Goal: Task Accomplishment & Management: Complete application form

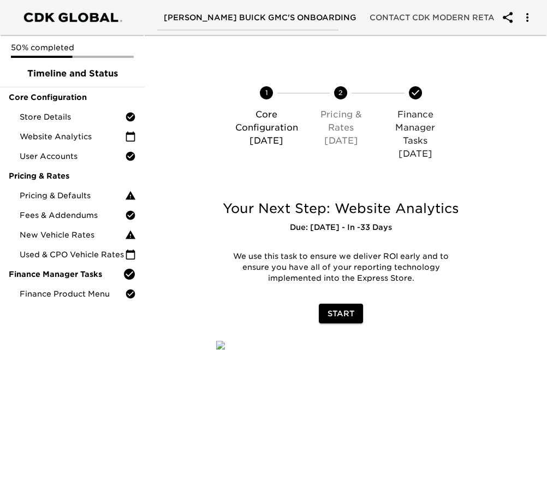
click at [341, 315] on span "Start" at bounding box center [341, 314] width 27 height 14
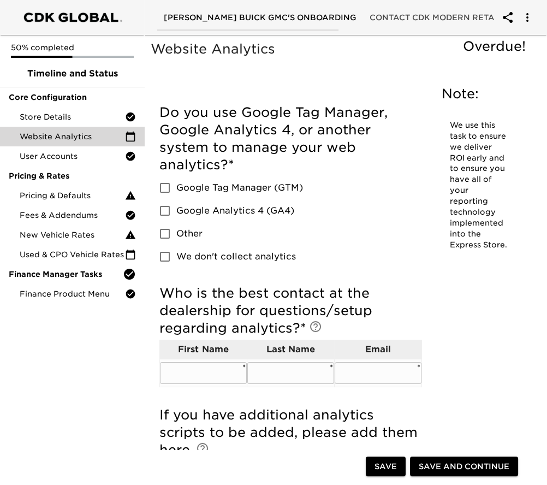
click at [216, 374] on input "text" at bounding box center [203, 373] width 87 height 22
type input "m"
type input "[PERSON_NAME]"
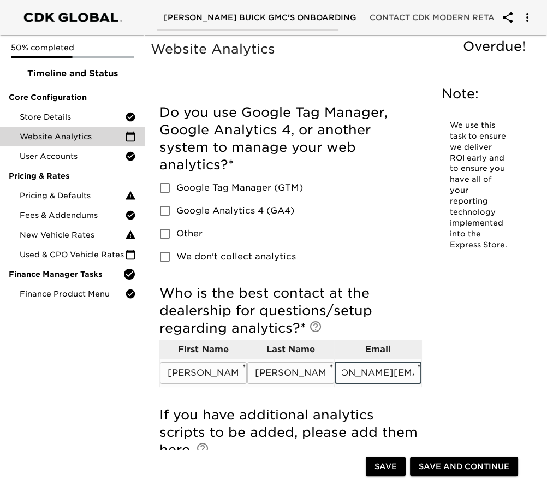
scroll to position [0, 45]
type input "[PERSON_NAME][EMAIL_ADDRESS][DOMAIN_NAME]"
click at [165, 188] on input "Google Tag Manager (GTM)" at bounding box center [165, 187] width 23 height 23
checkbox input "true"
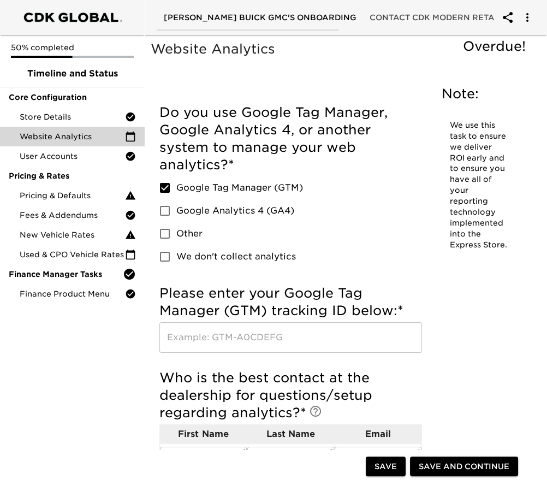
click at [163, 205] on input "Google Analytics 4 (GA4)" at bounding box center [165, 210] width 23 height 23
checkbox input "true"
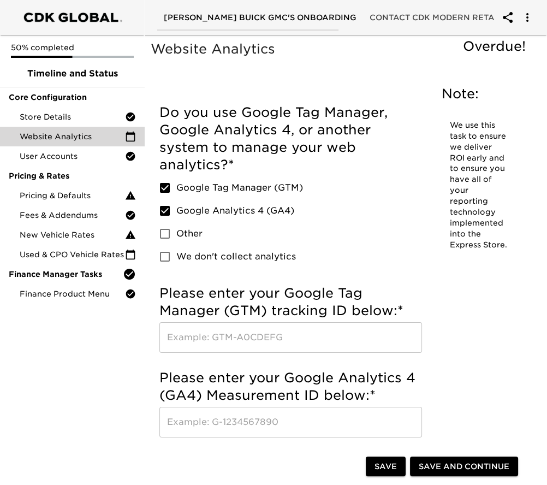
click at [167, 190] on input "Google Tag Manager (GTM)" at bounding box center [165, 187] width 23 height 23
checkbox input "false"
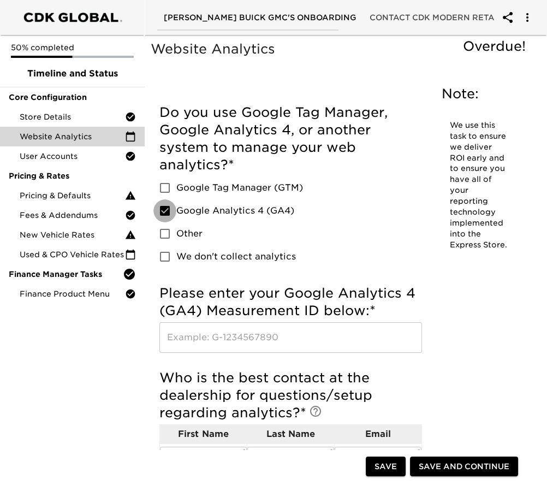
click at [168, 206] on input "Google Analytics 4 (GA4)" at bounding box center [165, 210] width 23 height 23
checkbox input "false"
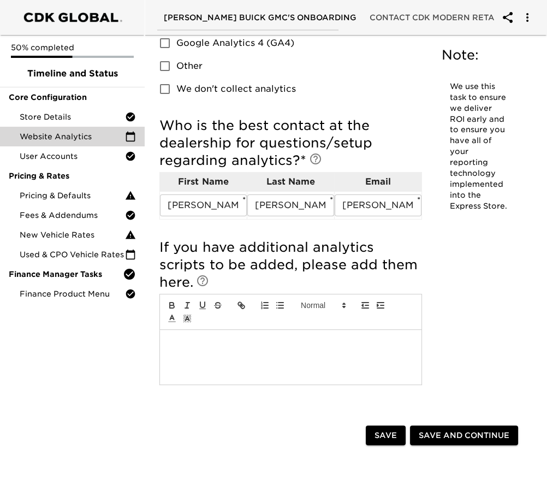
scroll to position [182, 0]
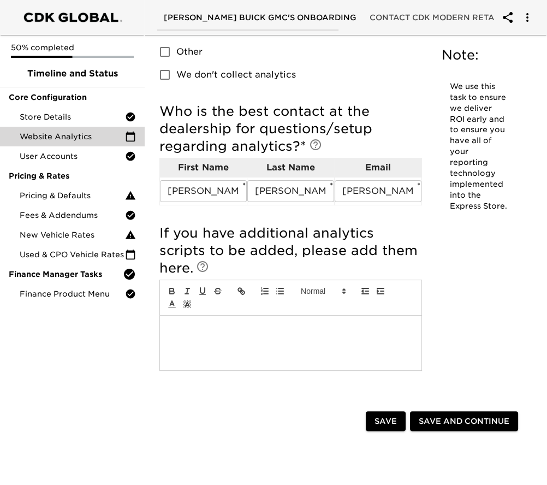
click at [482, 419] on span "Save and Continue" at bounding box center [464, 422] width 91 height 14
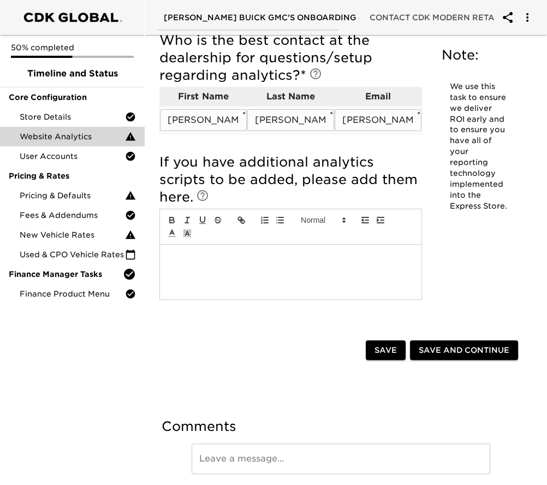
scroll to position [307, 0]
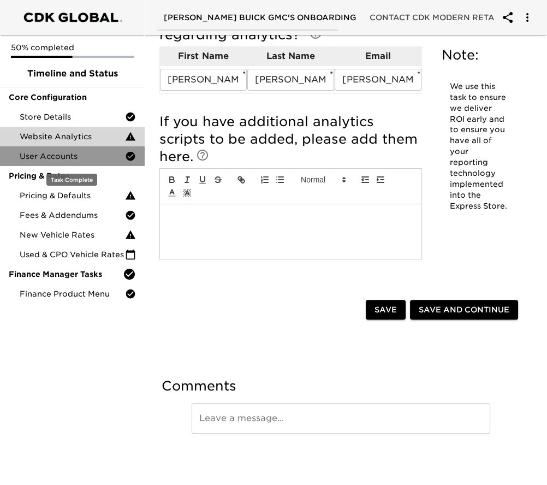
click at [74, 151] on span "User Accounts" at bounding box center [72, 156] width 105 height 11
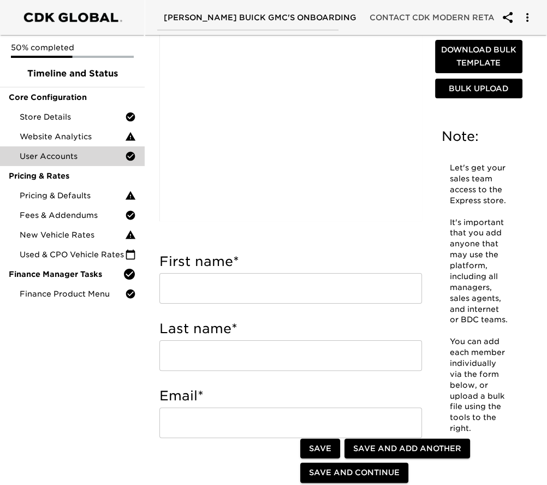
scroll to position [182, 0]
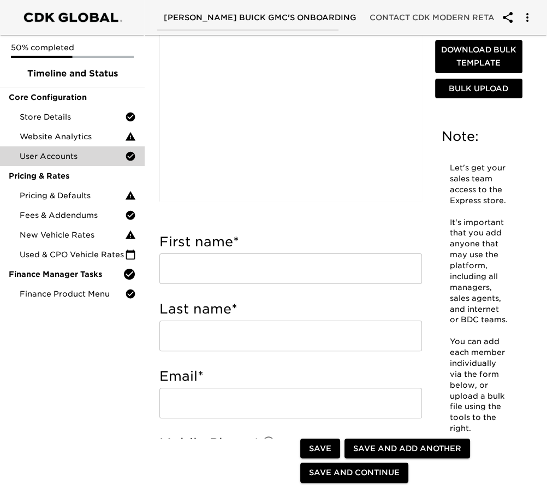
click at [216, 270] on input "text" at bounding box center [291, 269] width 263 height 31
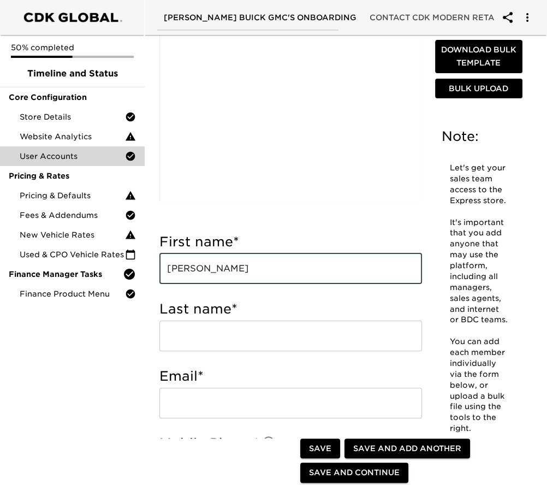
type input "[PERSON_NAME]"
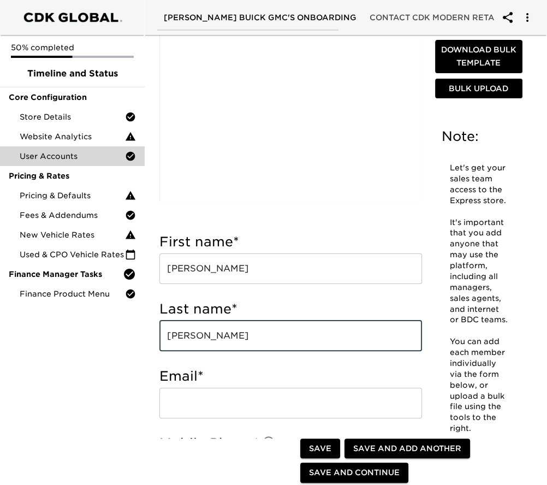
type input "[PERSON_NAME]"
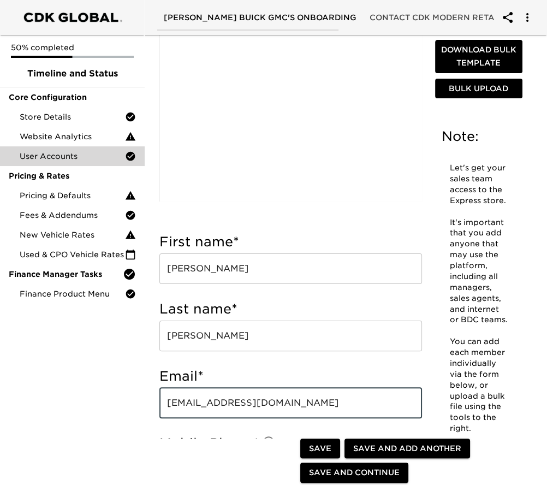
type input "[EMAIL_ADDRESS][DOMAIN_NAME]"
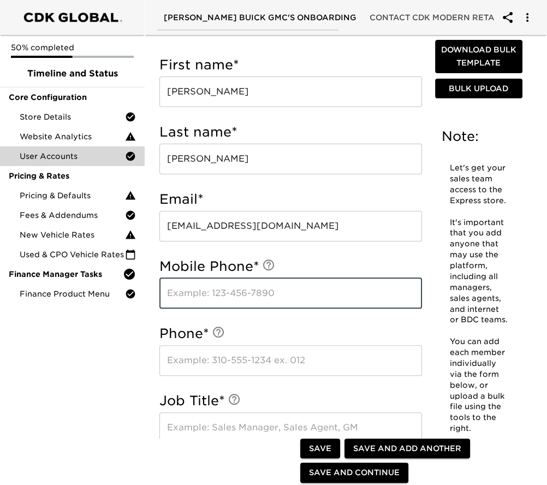
scroll to position [364, 0]
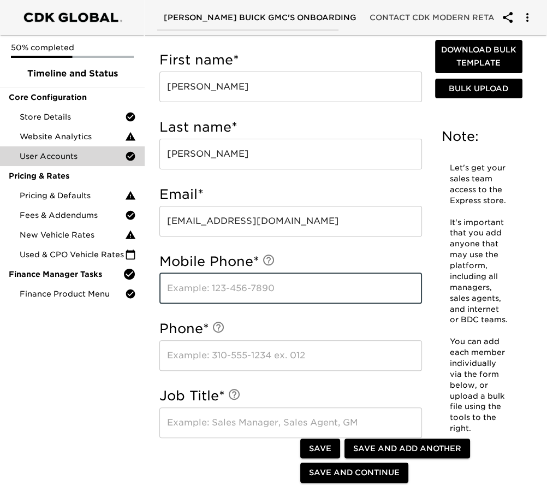
click at [201, 418] on input "text" at bounding box center [291, 423] width 263 height 31
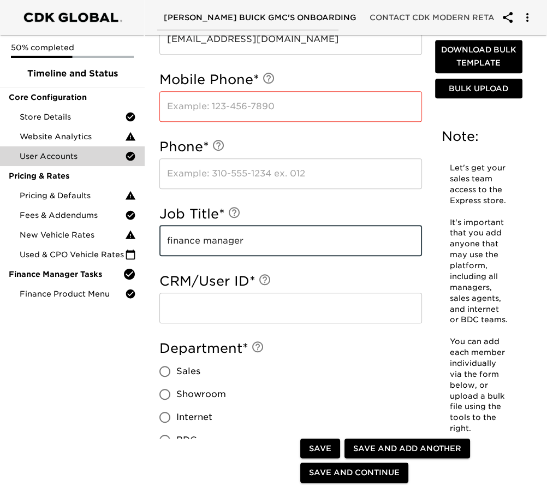
scroll to position [728, 0]
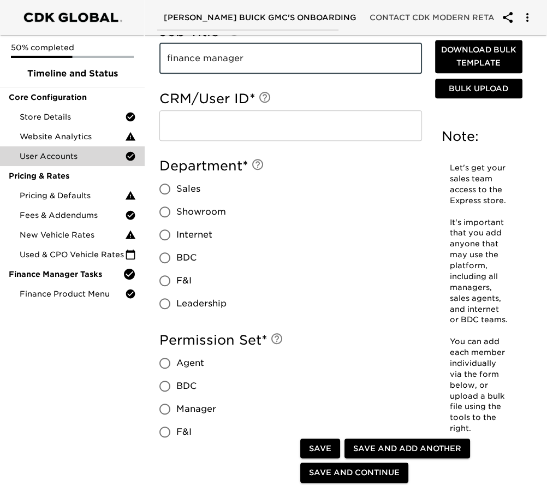
type input "finance manager"
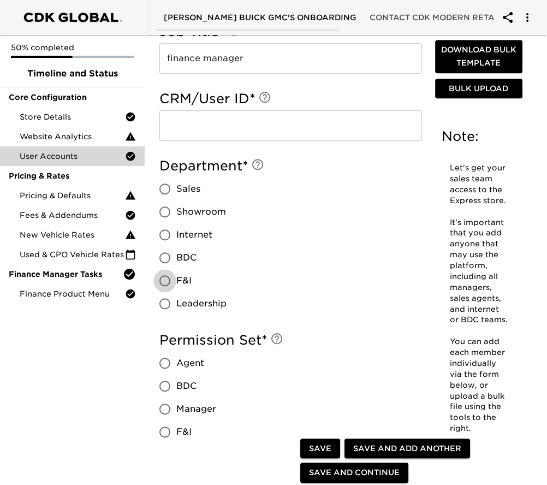
click at [164, 276] on input "F&I" at bounding box center [165, 280] width 23 height 23
radio input "true"
click at [163, 408] on input "Manager" at bounding box center [165, 409] width 23 height 23
radio input "true"
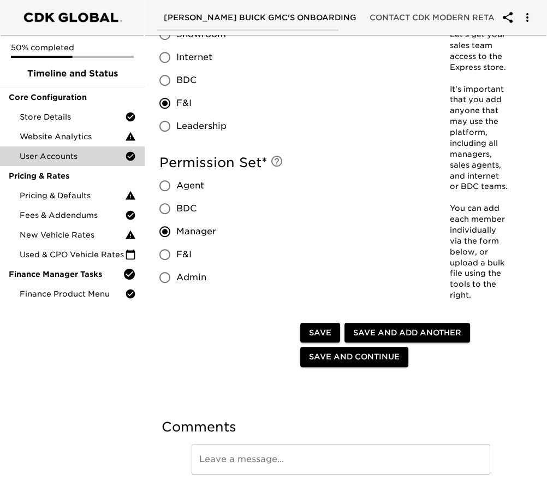
scroll to position [910, 0]
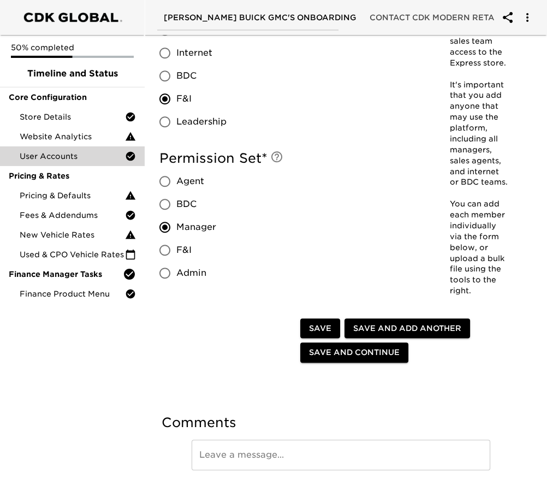
click at [166, 249] on input "F&I" at bounding box center [165, 250] width 23 height 23
radio input "true"
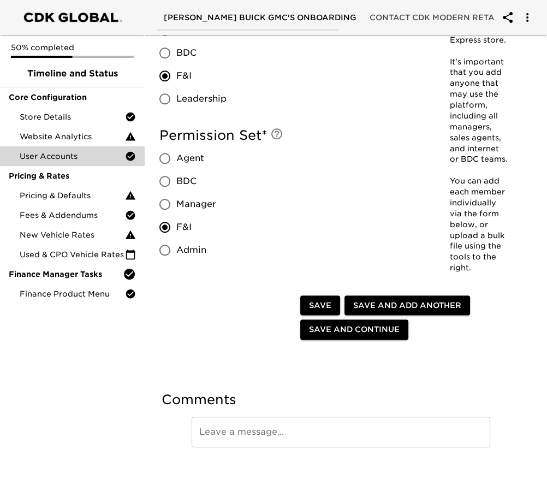
scroll to position [946, 0]
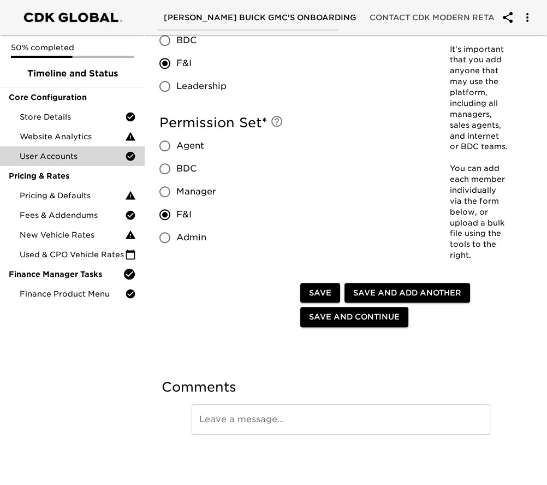
click at [381, 293] on span "Save and Add Another" at bounding box center [408, 293] width 108 height 14
radio input "false"
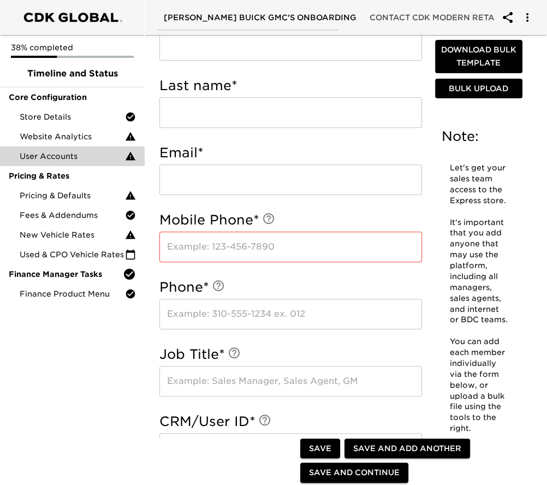
scroll to position [399, 0]
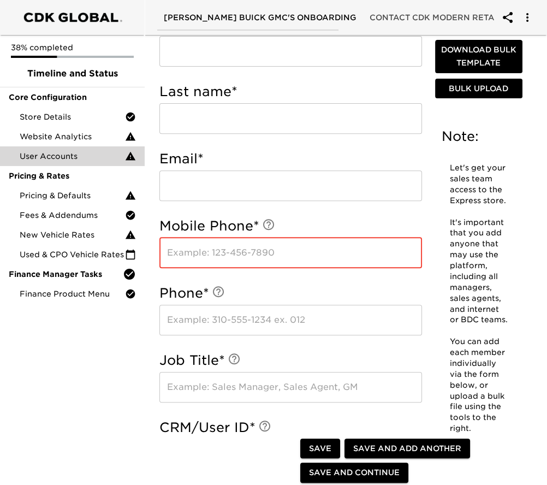
click at [191, 253] on input "text" at bounding box center [291, 253] width 263 height 31
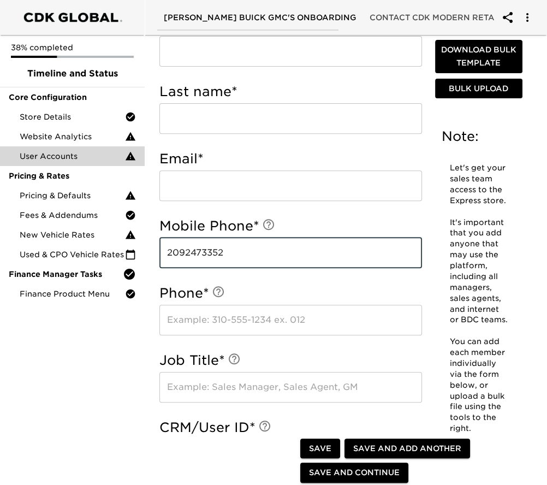
type input "2092473352"
click at [201, 309] on input "text" at bounding box center [291, 320] width 263 height 31
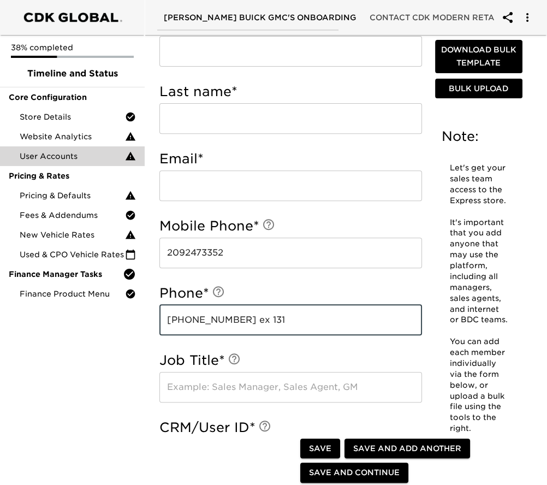
type input "[PHONE_NUMBER] ex 131"
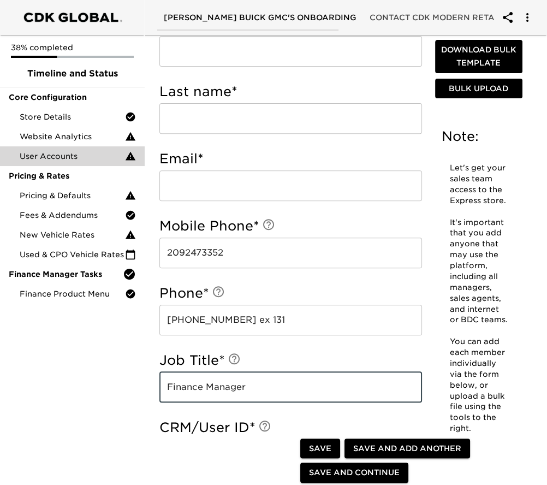
scroll to position [582, 0]
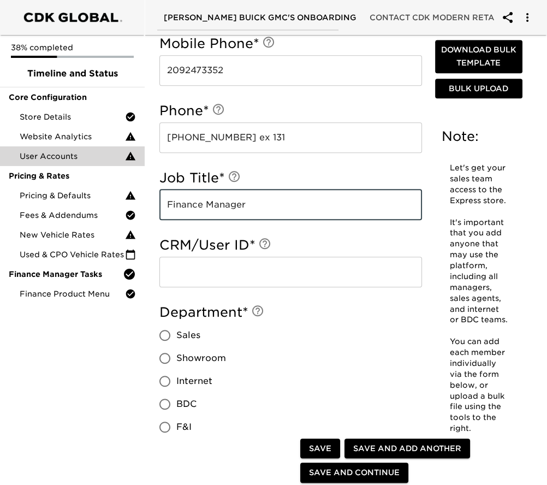
type input "Finance Manager"
click at [201, 270] on input "text" at bounding box center [291, 272] width 263 height 31
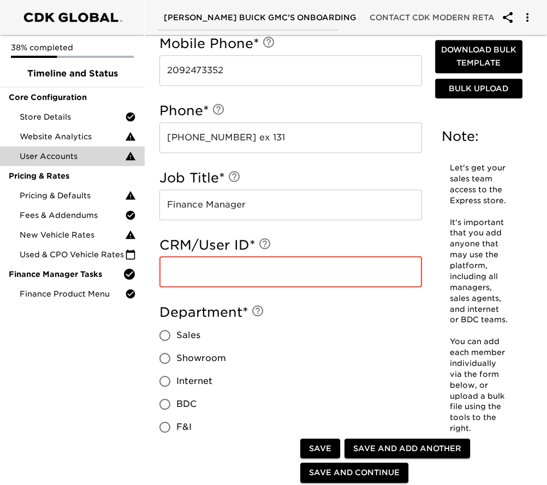
paste input "b95OReboll"
type input "b95OReboll"
click at [163, 426] on input "F&I" at bounding box center [165, 427] width 23 height 23
radio input "true"
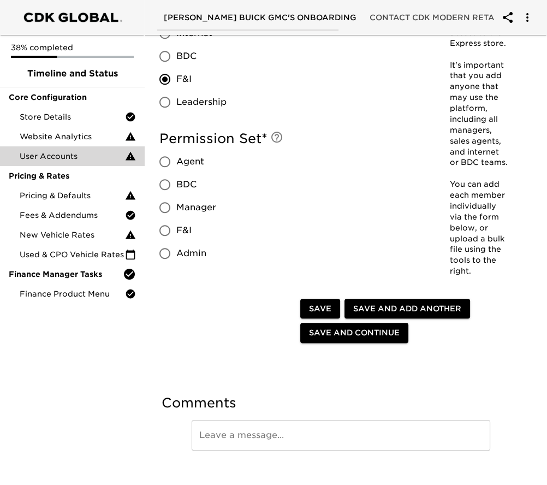
scroll to position [946, 0]
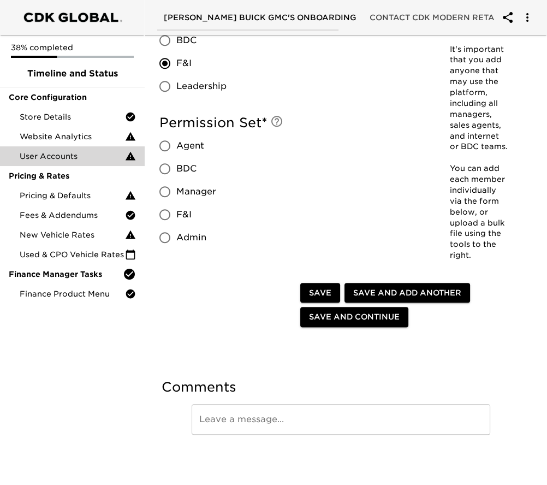
click at [169, 213] on input "F&I" at bounding box center [165, 214] width 23 height 23
radio input "true"
click at [372, 292] on span "Save and Add Another" at bounding box center [408, 293] width 108 height 14
radio input "false"
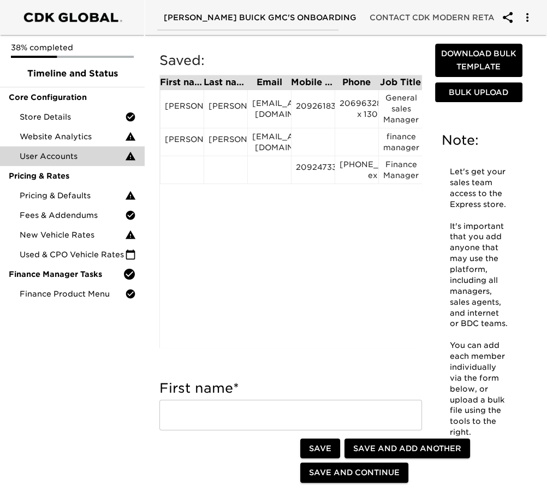
scroll to position [217, 0]
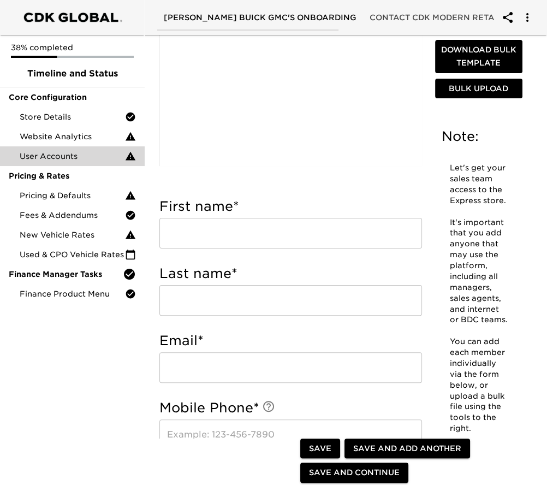
click at [208, 229] on input "text" at bounding box center [291, 233] width 263 height 31
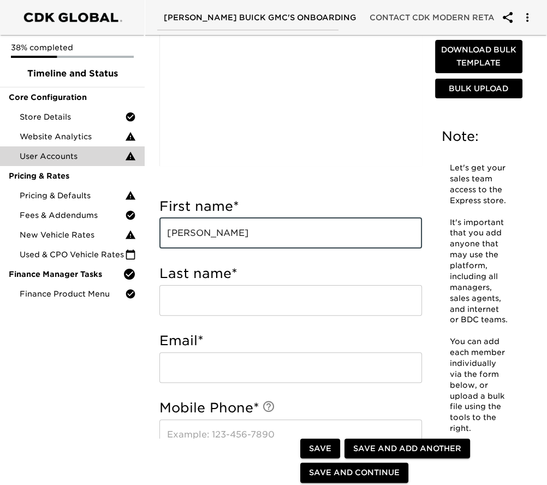
type input "[PERSON_NAME]"
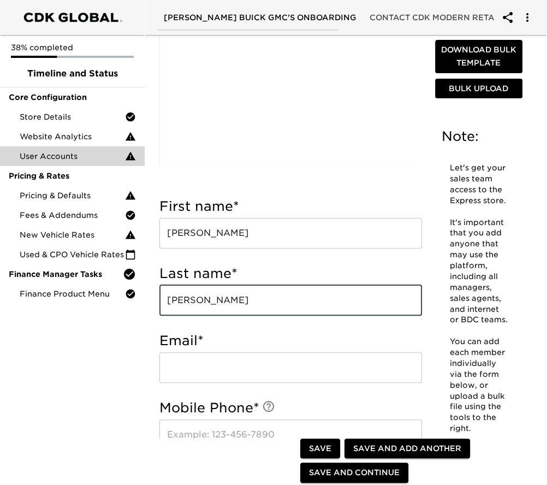
type input "[PERSON_NAME]"
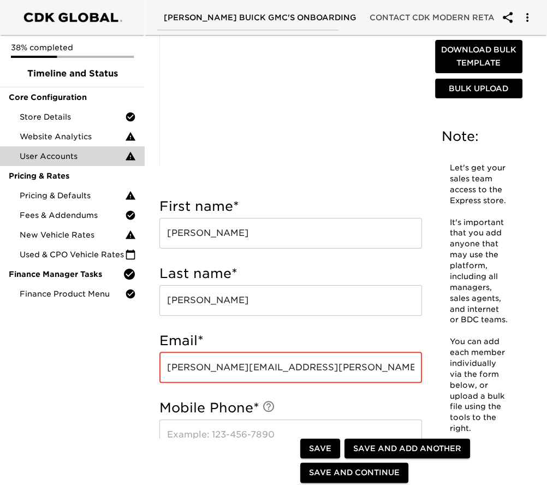
type input "[PERSON_NAME][EMAIL_ADDRESS][PERSON_NAME][DOMAIN_NAME]"
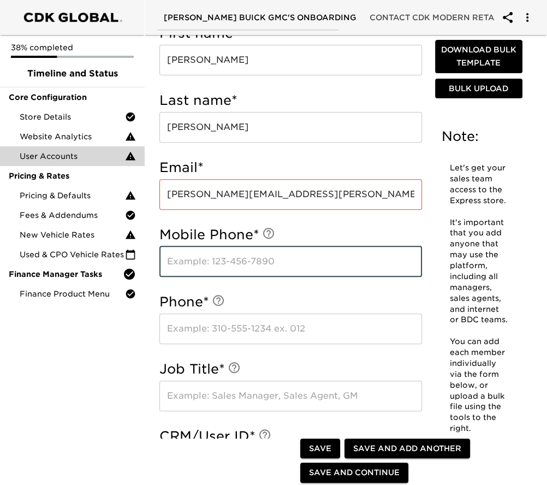
scroll to position [399, 0]
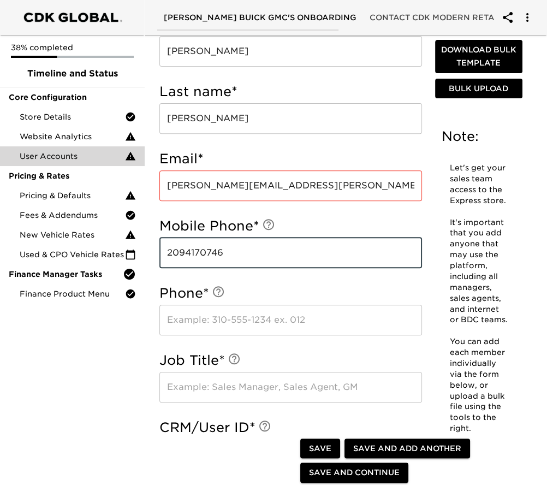
type input "2094170746"
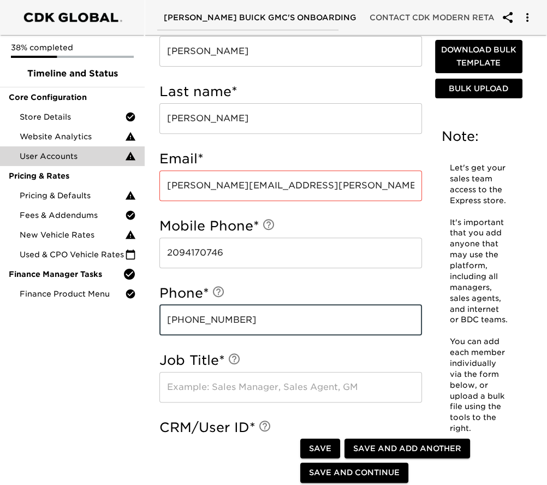
type input "[PHONE_NUMBER]"
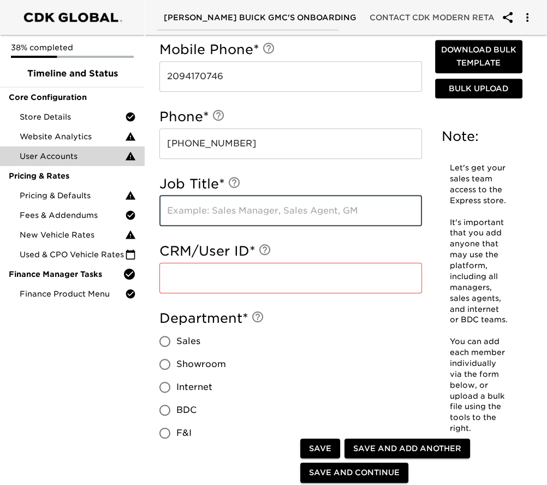
scroll to position [582, 0]
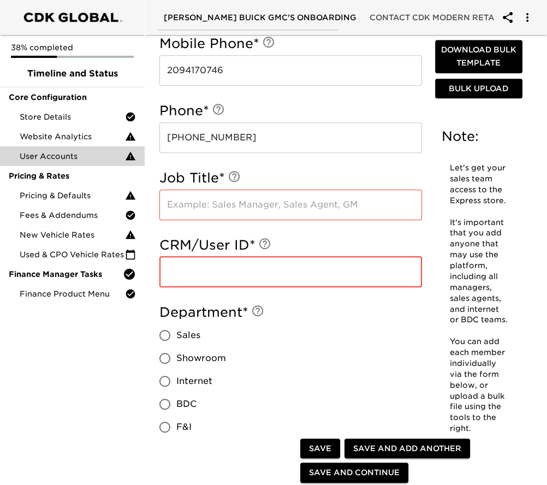
click at [322, 269] on input "text" at bounding box center [291, 272] width 263 height 31
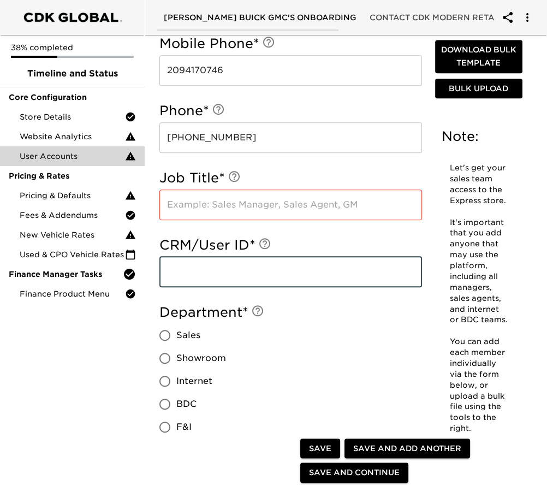
click at [231, 197] on input "text" at bounding box center [291, 205] width 263 height 31
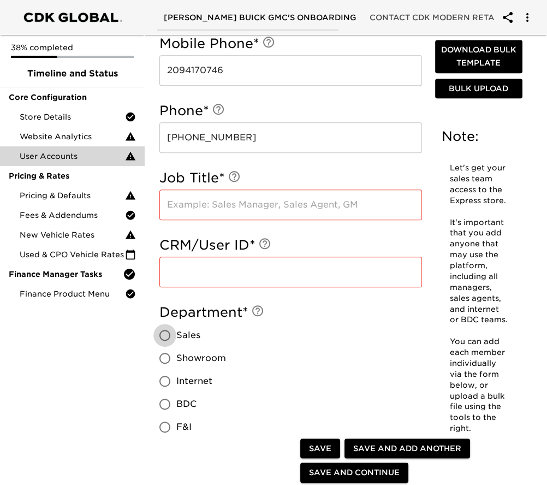
click at [163, 332] on input "Sales" at bounding box center [165, 335] width 23 height 23
radio input "true"
click at [213, 210] on input "text" at bounding box center [291, 205] width 263 height 31
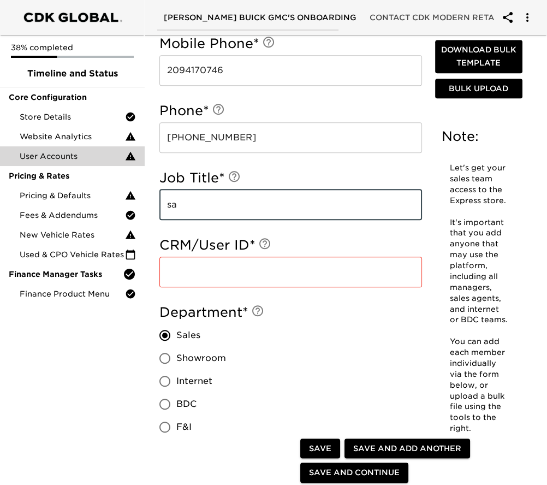
type input "s"
type input "Sales Person"
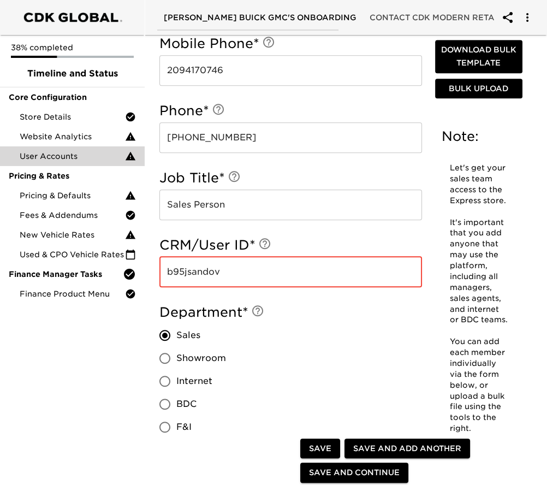
scroll to position [764, 0]
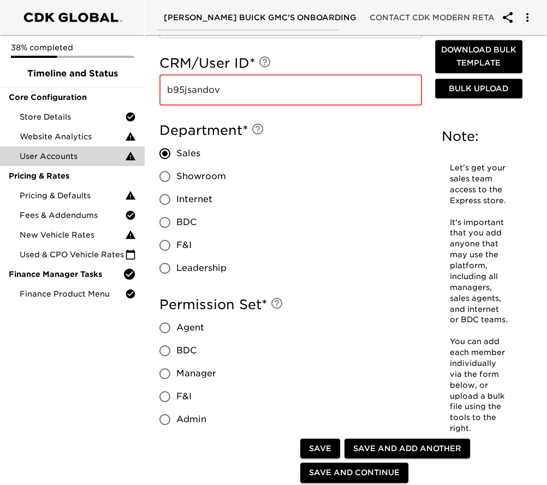
type input "b95jsandov"
click at [158, 326] on input "Agent" at bounding box center [165, 327] width 23 height 23
radio input "true"
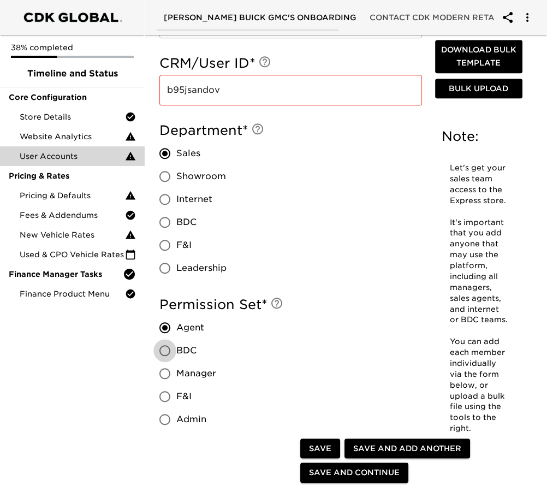
click at [169, 348] on input "BDC" at bounding box center [165, 350] width 23 height 23
radio input "true"
click at [166, 321] on input "Agent" at bounding box center [165, 327] width 23 height 23
radio input "true"
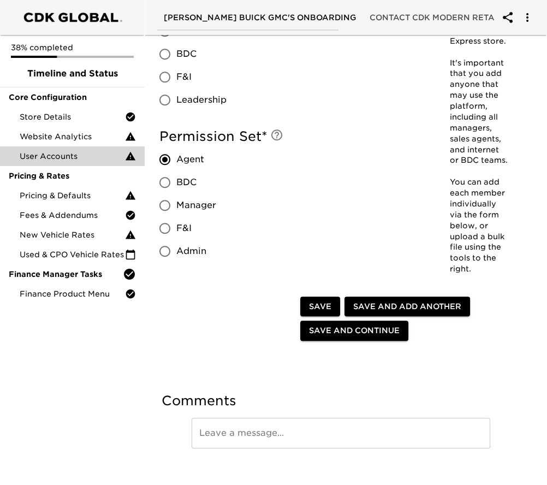
scroll to position [946, 0]
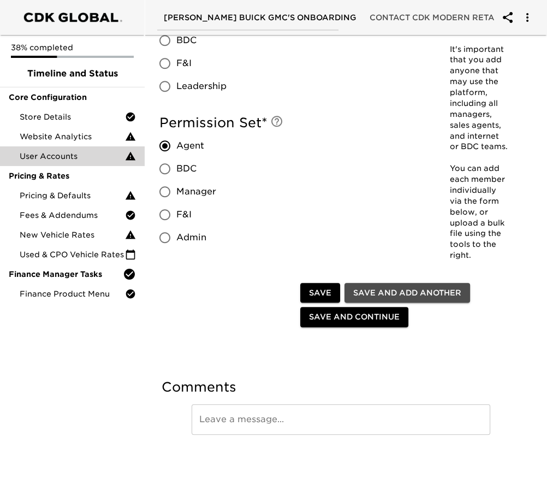
click at [379, 292] on span "Save and Add Another" at bounding box center [408, 293] width 108 height 14
radio input "false"
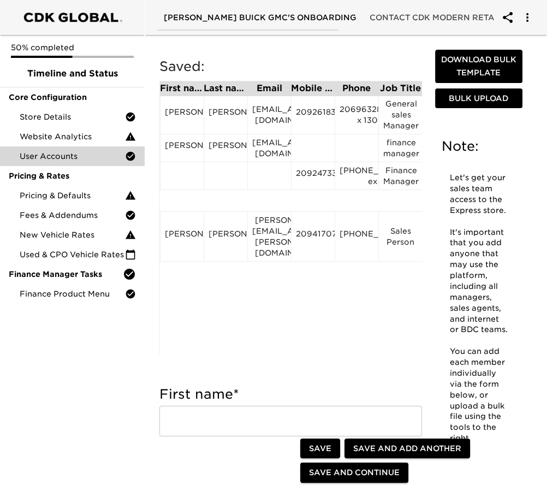
scroll to position [0, 0]
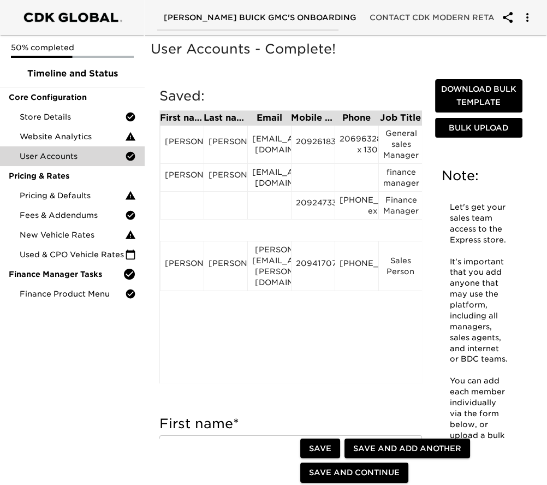
click at [392, 376] on div "First name Last name Email Mobile Phone Phone Job Title CRM/User ID Department …" at bounding box center [291, 246] width 263 height 273
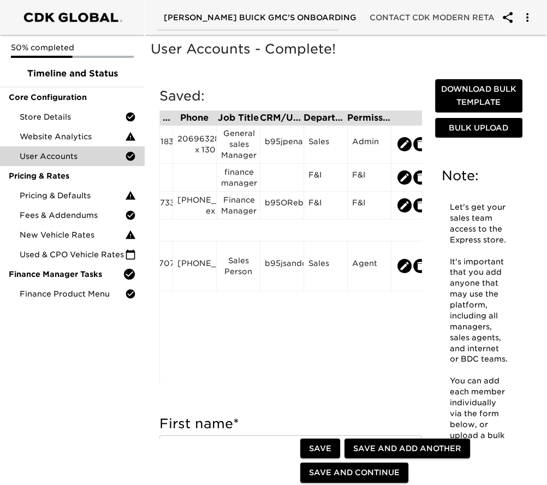
scroll to position [0, 172]
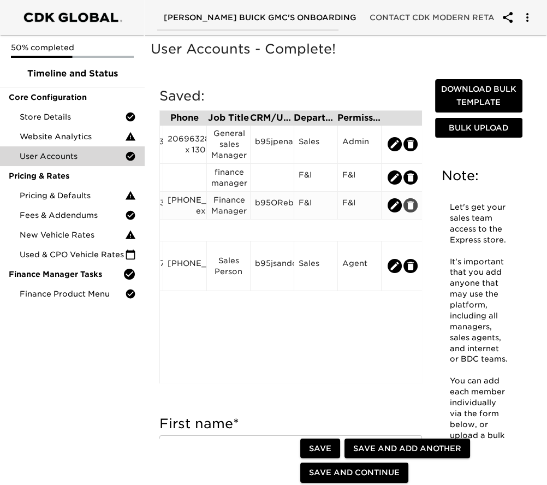
click at [410, 209] on icon "edit" at bounding box center [411, 205] width 7 height 8
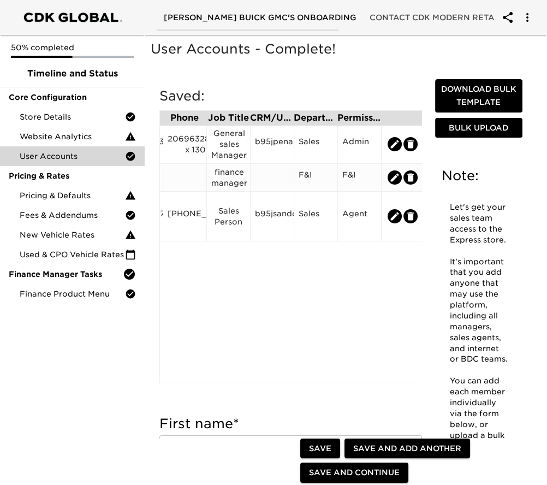
click at [391, 176] on icon "edit" at bounding box center [395, 177] width 11 height 11
type input "[PERSON_NAME]"
type input "[EMAIL_ADDRESS][DOMAIN_NAME]"
type input "finance manager"
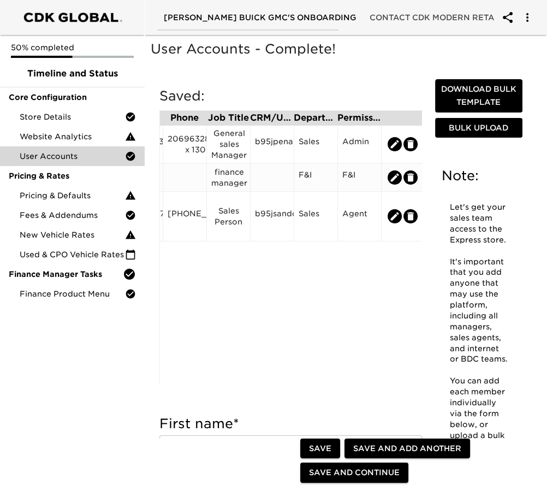
radio input "true"
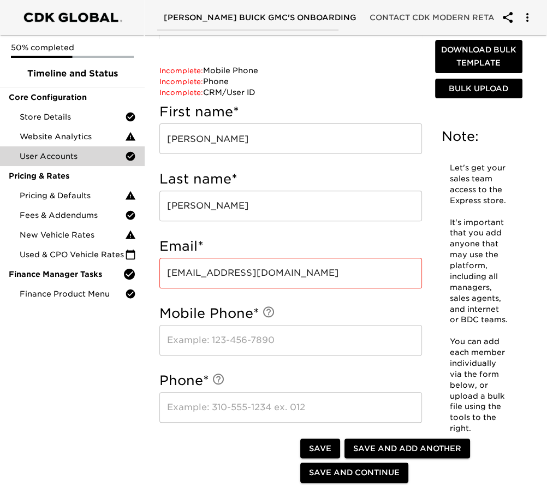
scroll to position [364, 0]
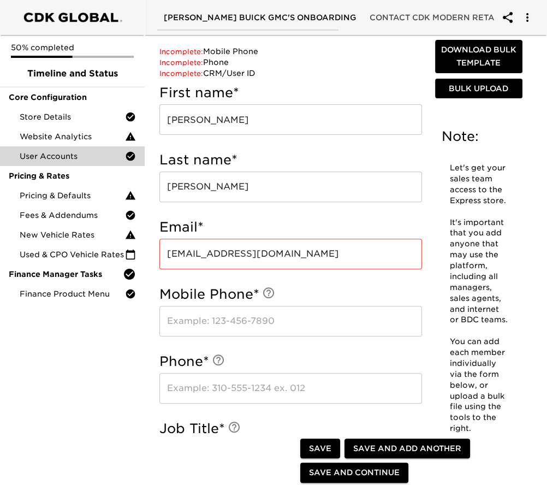
click at [205, 322] on input "text" at bounding box center [291, 321] width 263 height 31
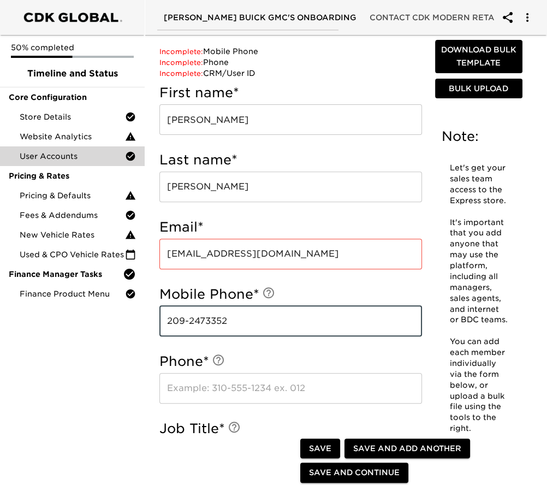
type input "209-2473352"
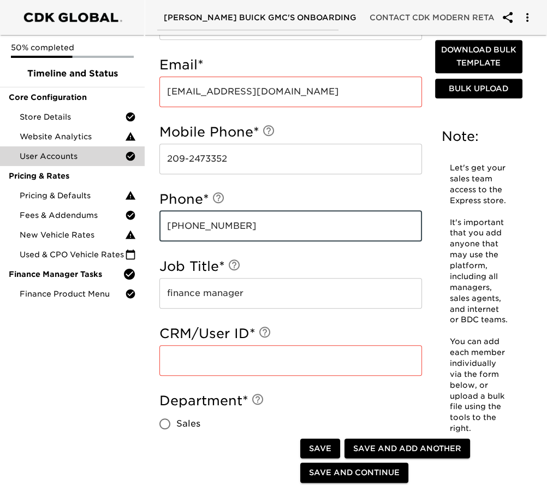
scroll to position [546, 0]
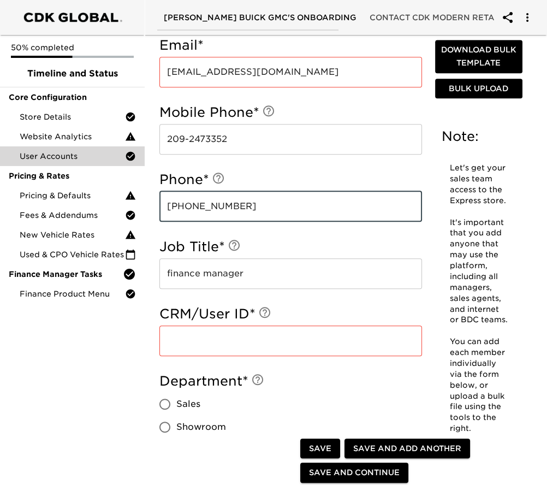
type input "[PHONE_NUMBER]"
click at [199, 341] on input "text" at bounding box center [291, 341] width 263 height 31
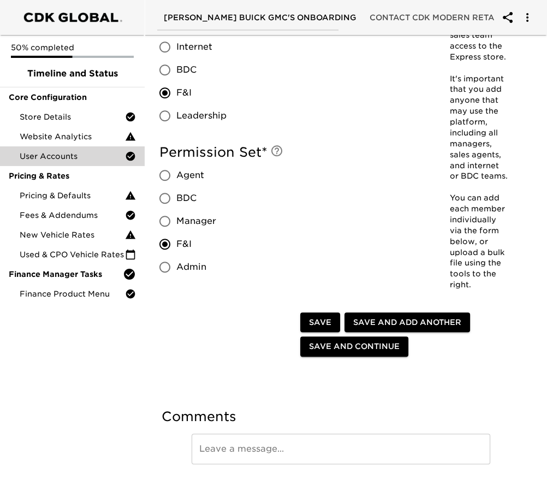
scroll to position [979, 0]
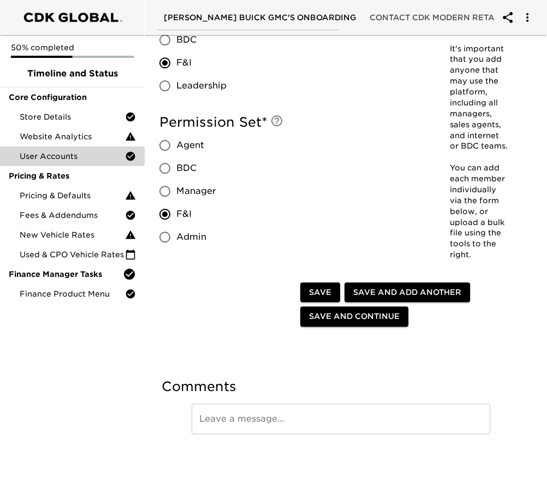
type input "b95oreboll"
click at [359, 314] on span "Save and Continue" at bounding box center [354, 317] width 91 height 14
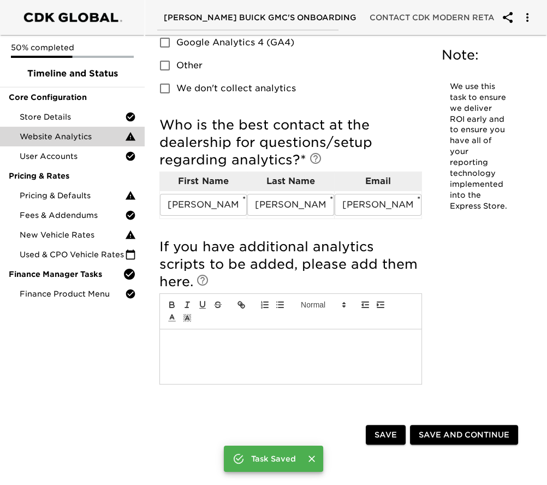
scroll to position [307, 0]
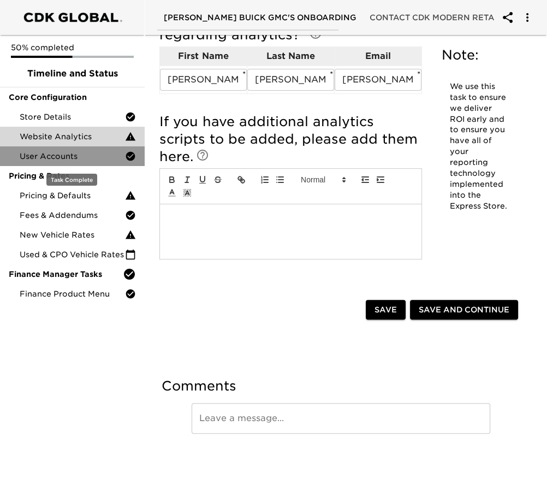
click at [61, 155] on span "User Accounts" at bounding box center [72, 156] width 105 height 11
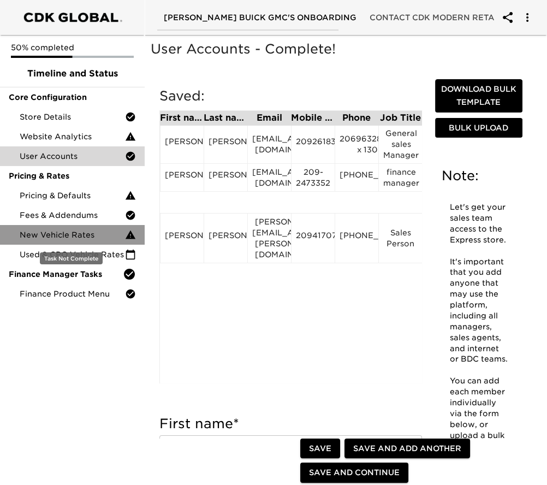
click at [54, 235] on span "New Vehicle Rates" at bounding box center [72, 234] width 105 height 11
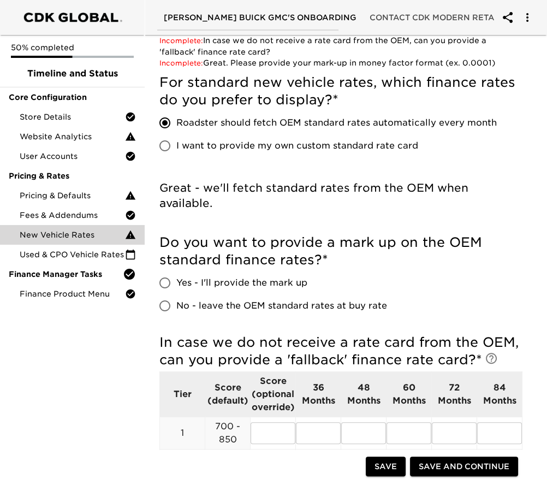
scroll to position [182, 0]
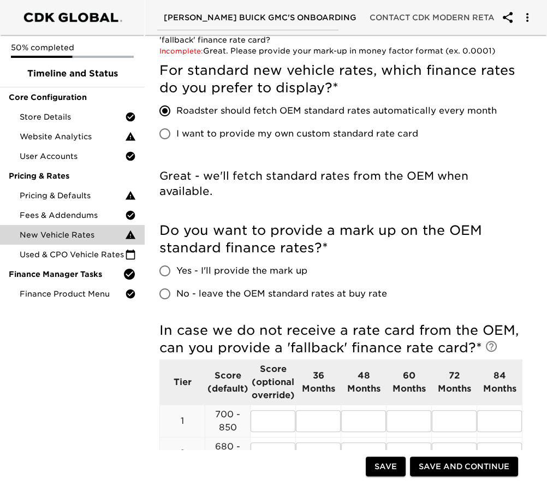
click at [161, 270] on input "Yes - I'll provide the mark up" at bounding box center [165, 271] width 23 height 23
radio input "true"
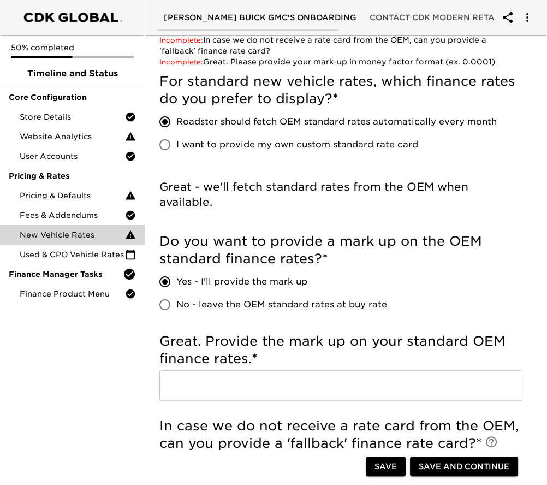
click at [212, 389] on input "text" at bounding box center [341, 385] width 363 height 31
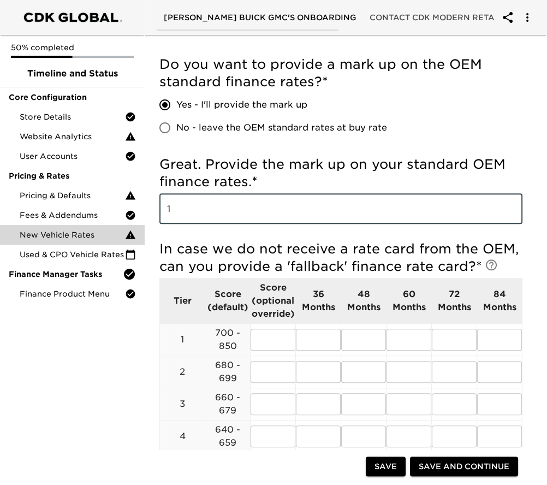
scroll to position [364, 0]
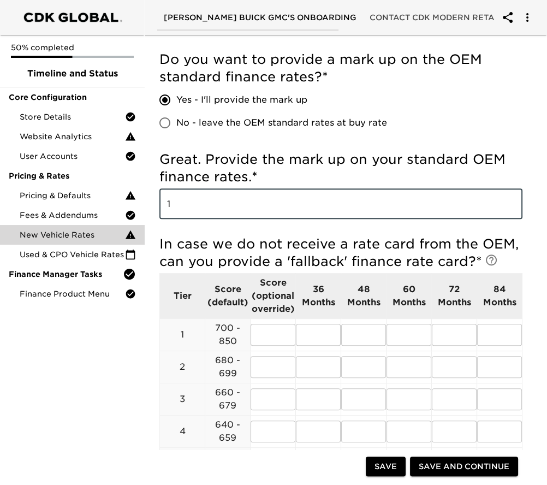
type input "1"
click at [268, 330] on input "text" at bounding box center [273, 335] width 45 height 22
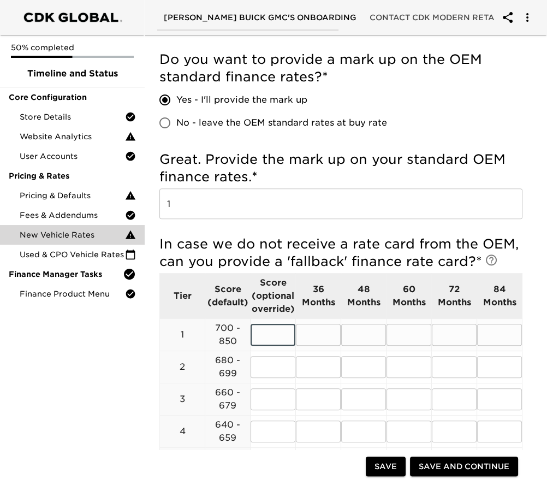
click at [314, 334] on input "text" at bounding box center [318, 335] width 45 height 22
type input "6.04"
type input "6.34"
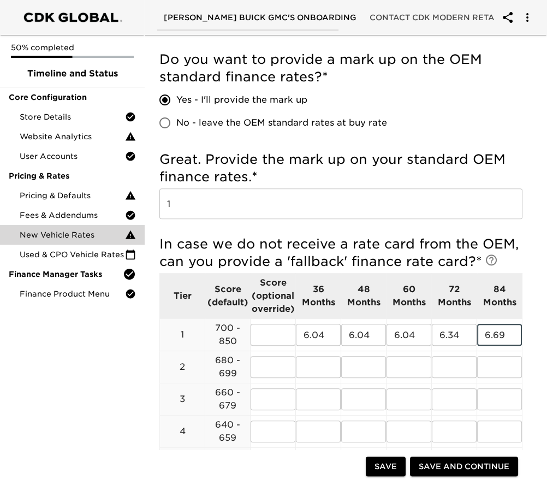
type input "6.69"
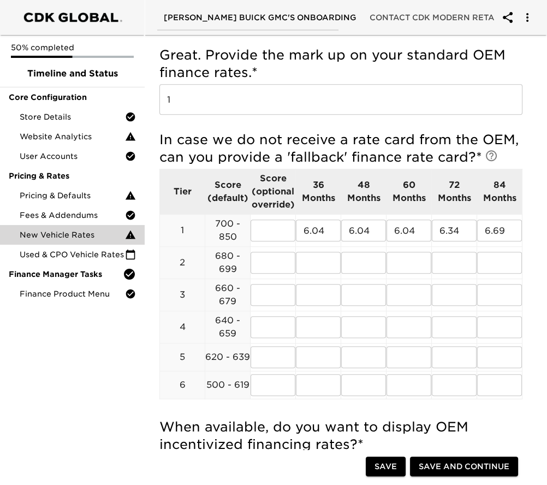
scroll to position [500, 0]
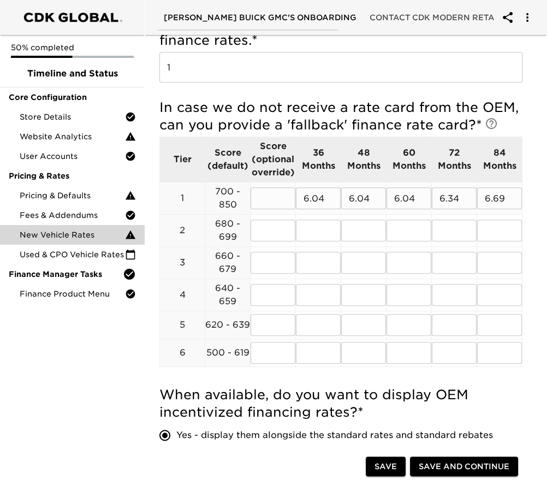
click at [262, 199] on input "text" at bounding box center [273, 198] width 45 height 22
type input "750+"
click at [257, 231] on input "text" at bounding box center [273, 231] width 45 height 22
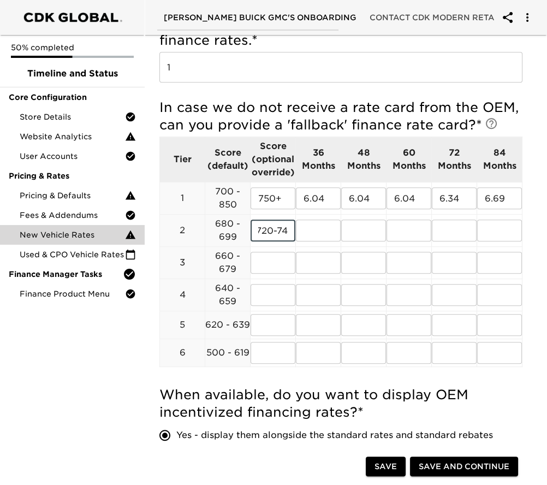
scroll to position [0, 8]
type input "720-749"
type input "6.44"
click at [352, 228] on input "text" at bounding box center [363, 231] width 45 height 22
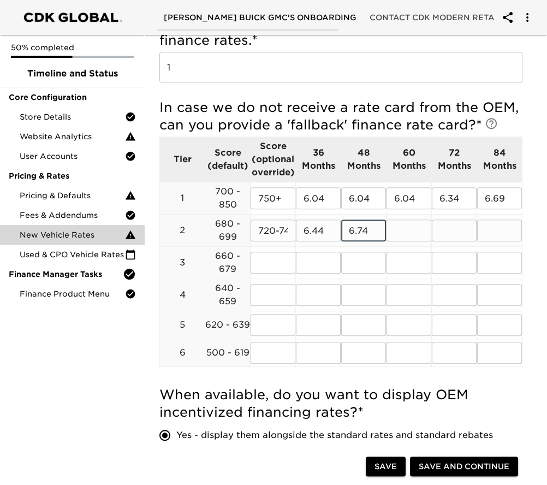
type input "6.74"
click at [374, 228] on input "6.74" at bounding box center [363, 231] width 45 height 22
type input "6.44"
type input "6.79"
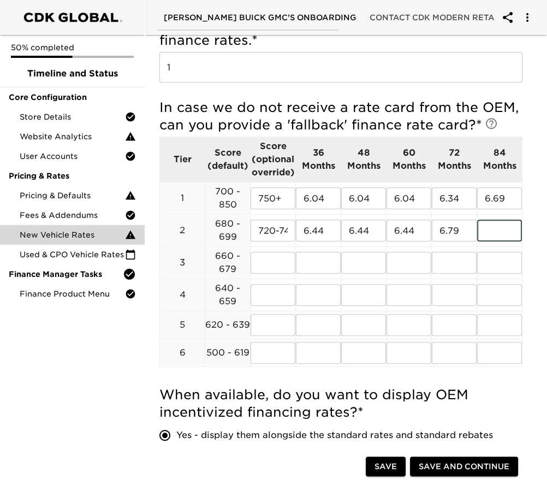
click at [484, 232] on input "text" at bounding box center [500, 231] width 45 height 22
type input "7.09"
click at [280, 270] on input "text" at bounding box center [273, 263] width 45 height 22
click at [277, 263] on input "text" at bounding box center [273, 263] width 45 height 22
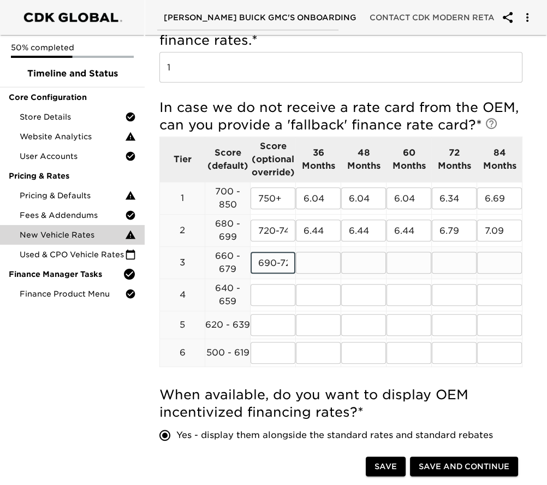
scroll to position [0, 10]
type input "690-720"
click at [329, 263] on input "text" at bounding box center [318, 263] width 45 height 22
type input "6.99"
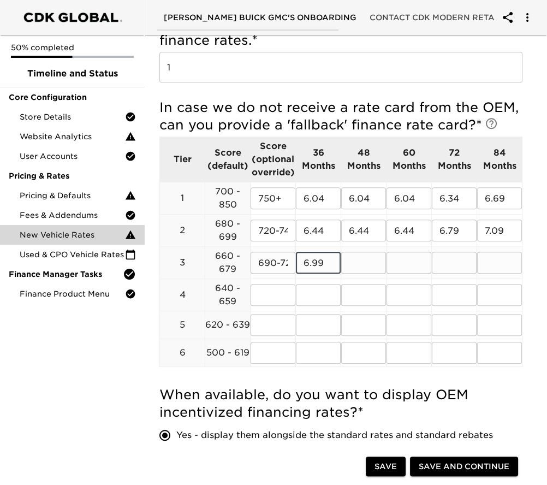
click at [459, 263] on input "text" at bounding box center [454, 263] width 45 height 22
type input "7.29"
click at [496, 261] on input "text" at bounding box center [500, 263] width 45 height 22
type input "7.69"
click at [357, 267] on input "text" at bounding box center [363, 263] width 45 height 22
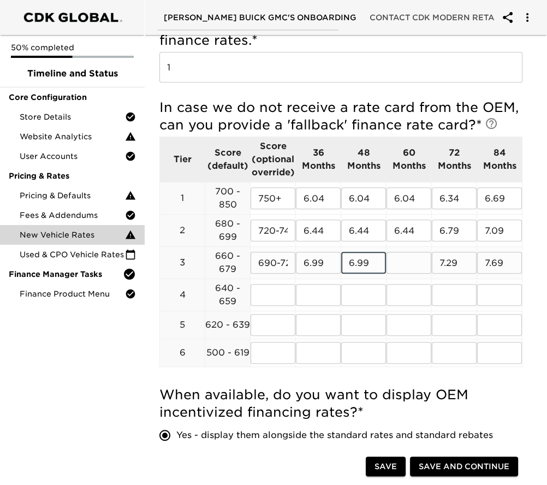
type input "6.99"
click at [272, 302] on input "text" at bounding box center [273, 295] width 45 height 22
click at [263, 298] on input "text" at bounding box center [273, 295] width 45 height 22
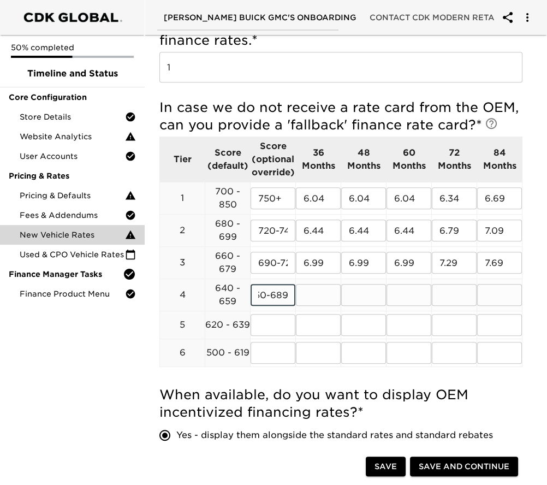
type input "650-689"
click at [323, 291] on input "text" at bounding box center [318, 295] width 45 height 22
click at [325, 294] on input "text" at bounding box center [318, 295] width 45 height 22
type input "8.29"
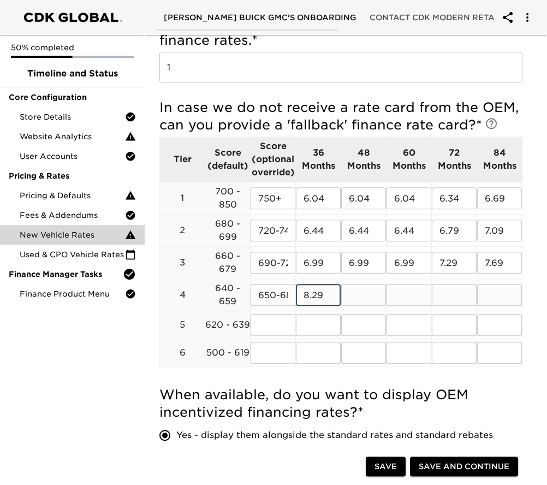
click at [453, 295] on input "text" at bounding box center [454, 295] width 45 height 22
type input "8.59"
type input "8.99"
click at [360, 296] on input "text" at bounding box center [363, 295] width 45 height 22
type input "8.29"
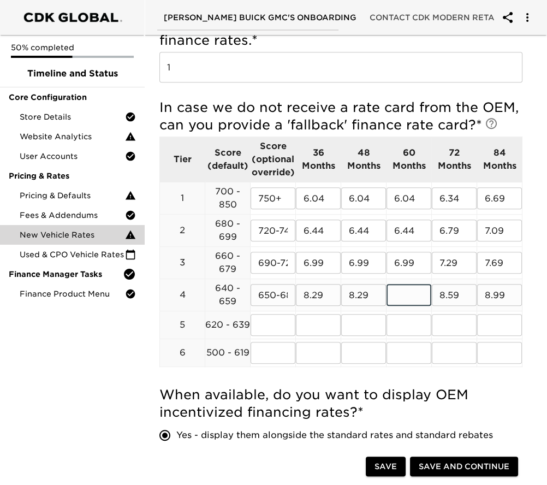
click at [401, 290] on input "text" at bounding box center [409, 295] width 45 height 22
type input "8.29"
click at [284, 324] on input "text" at bounding box center [273, 325] width 45 height 22
click at [267, 322] on input "text" at bounding box center [273, 325] width 45 height 22
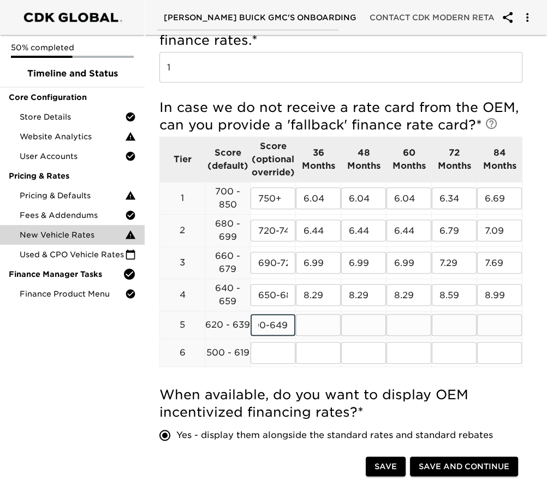
type input "600-649"
click at [333, 328] on input "text" at bounding box center [318, 325] width 45 height 22
click at [319, 322] on input "text" at bounding box center [318, 325] width 45 height 22
type input "11.79"
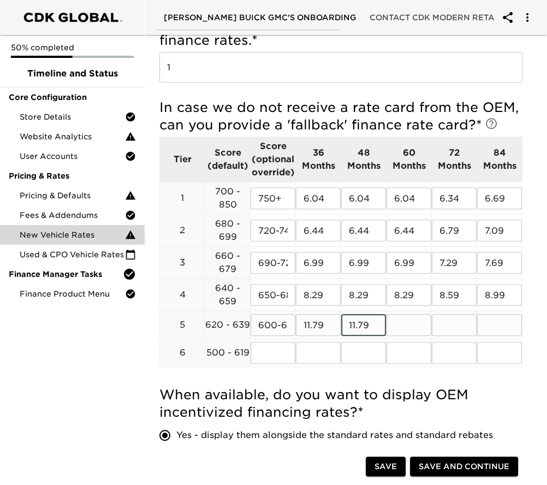
type input "11.79"
type input "12.09"
type input "n/a"
click at [268, 357] on input "text" at bounding box center [273, 353] width 45 height 22
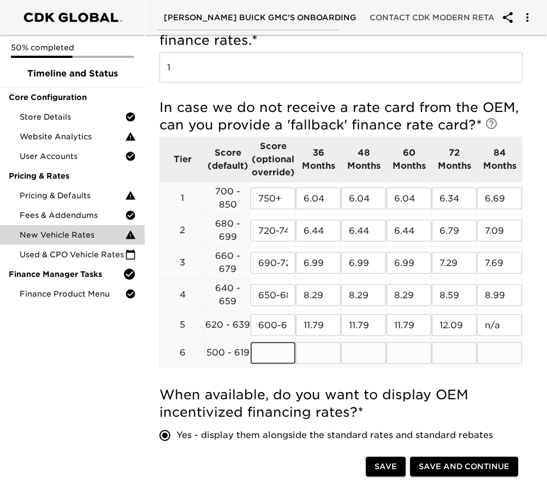
click at [268, 356] on input "text" at bounding box center [273, 353] width 45 height 22
type input "5"
type input "500-599"
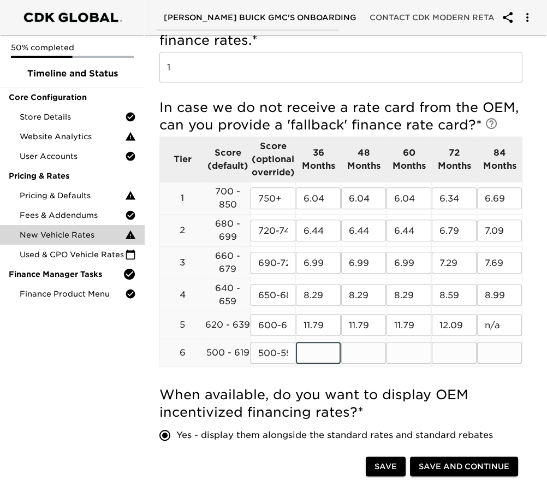
click at [313, 358] on input "text" at bounding box center [318, 353] width 45 height 22
type input "16.34"
type input "16.54"
click at [445, 349] on input "text" at bounding box center [454, 353] width 45 height 22
type input "17.04"
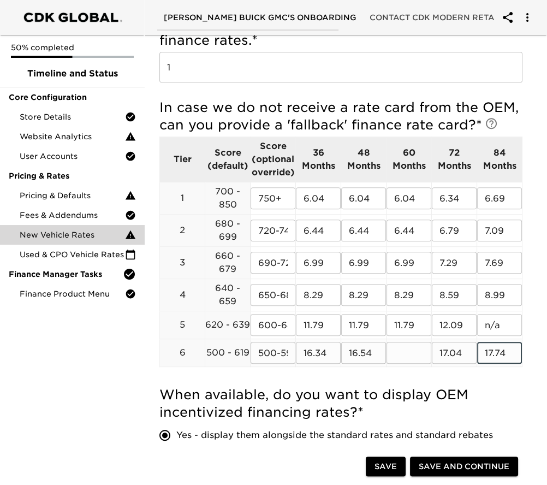
type input "17.74"
click at [394, 357] on input "text" at bounding box center [409, 353] width 45 height 22
click at [400, 357] on input "text" at bounding box center [409, 353] width 45 height 22
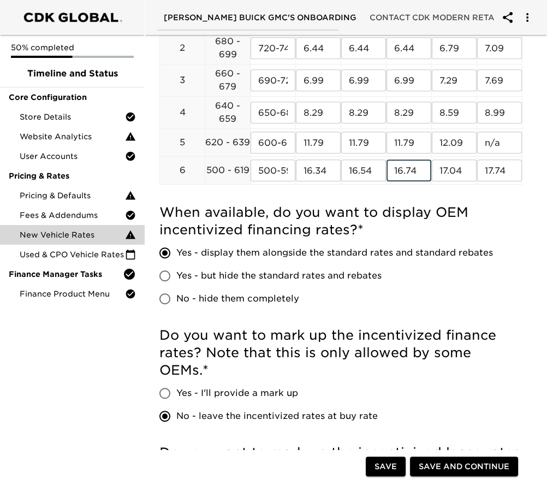
type input "16.74"
click at [162, 393] on input "Yes - I'll provide a mark up" at bounding box center [165, 393] width 23 height 23
radio input "true"
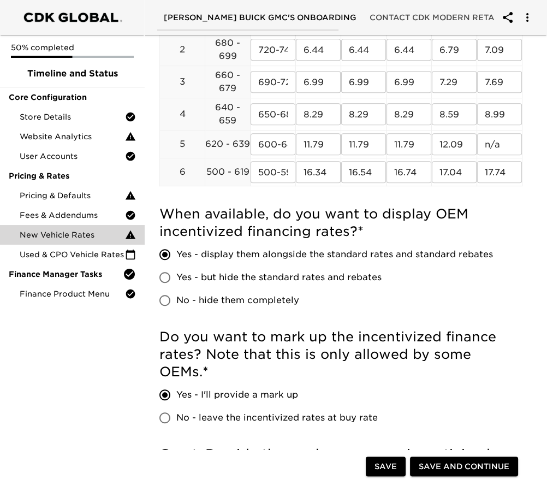
scroll to position [694, 0]
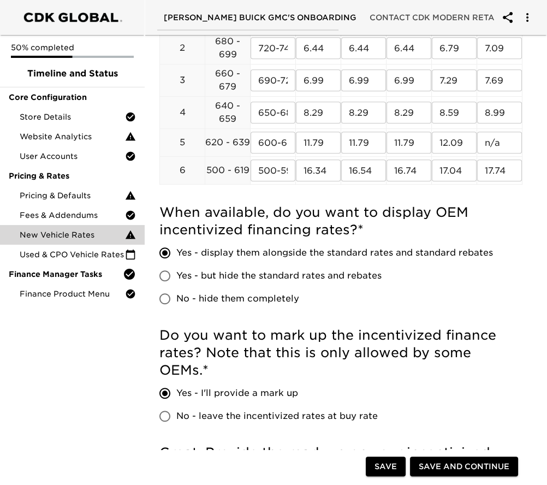
click at [165, 421] on input "No - leave the incentivized rates at buy rate" at bounding box center [165, 416] width 23 height 23
radio input "true"
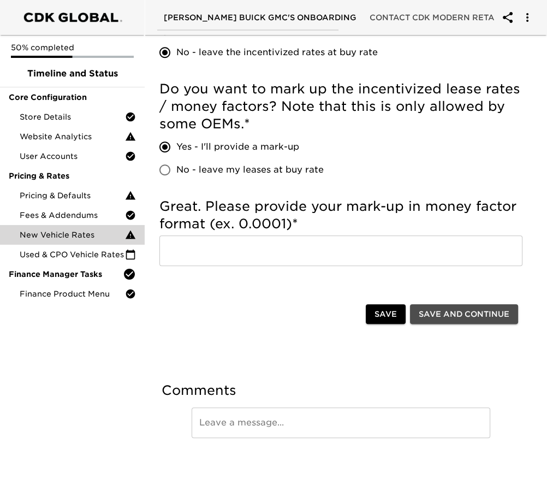
click at [451, 315] on span "Save and Continue" at bounding box center [464, 315] width 91 height 14
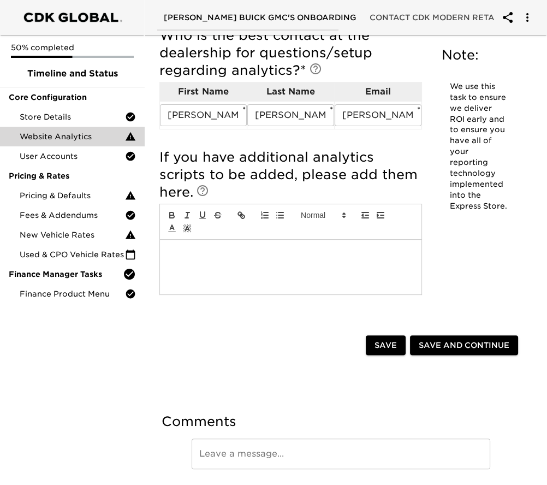
scroll to position [307, 0]
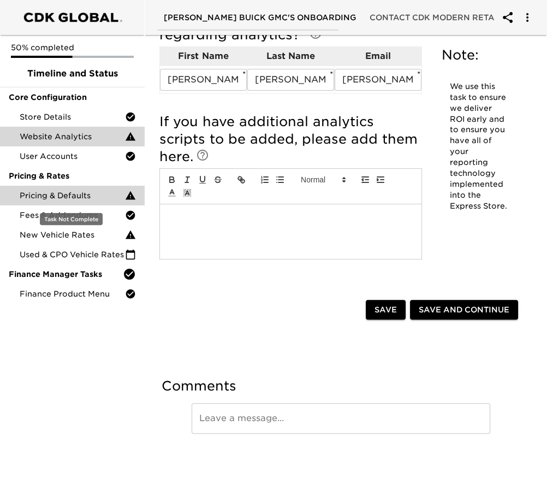
click at [80, 197] on span "Pricing & Defaults" at bounding box center [72, 195] width 105 height 11
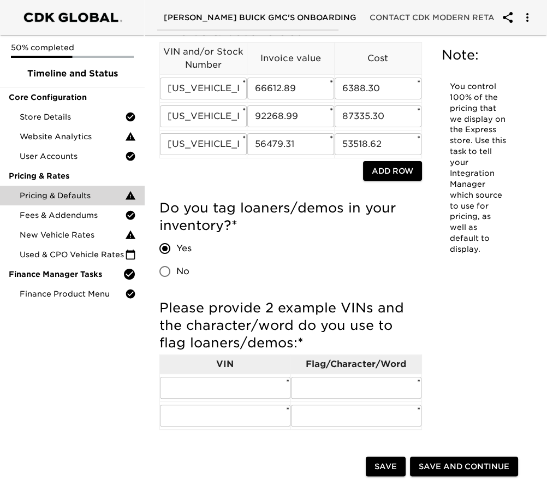
scroll to position [364, 0]
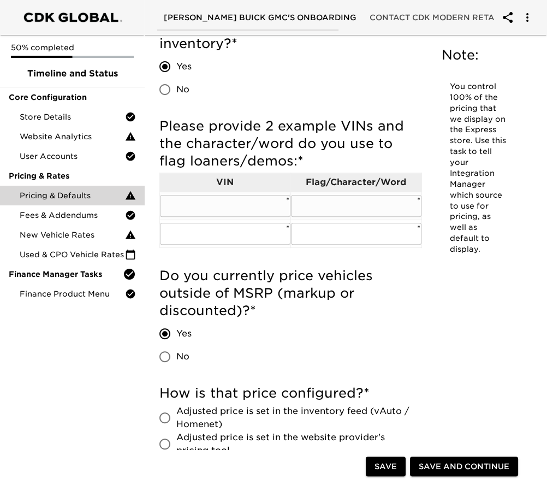
click at [230, 205] on input "text" at bounding box center [225, 206] width 131 height 22
click at [310, 204] on input "text" at bounding box center [356, 206] width 131 height 22
paste input "Eligible Courtesy Vehicle Retail Stock"
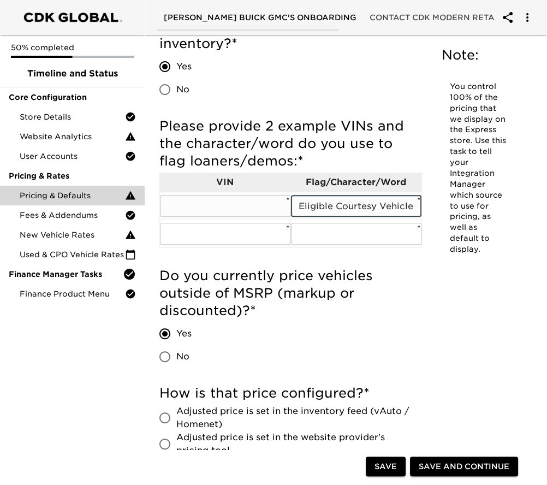
scroll to position [0, 56]
type input "Eligible Courtesy Vehicle Retail Stock"
click at [248, 207] on input "text" at bounding box center [225, 206] width 131 height 22
click at [182, 189] on td "VIN" at bounding box center [225, 182] width 131 height 19
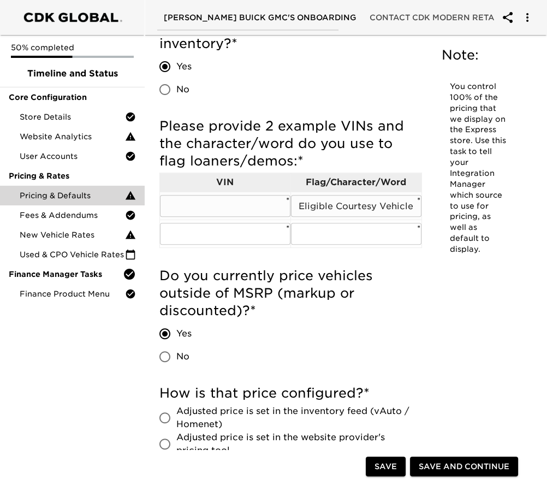
click at [177, 201] on input "text" at bounding box center [225, 206] width 131 height 22
paste input "[US_VEHICLE_IDENTIFICATION_NUMBER]"
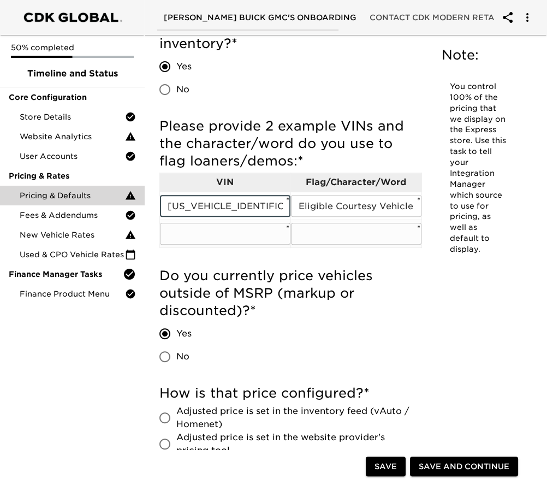
type input "[US_VEHICLE_IDENTIFICATION_NUMBER]"
click at [196, 237] on input "text" at bounding box center [225, 234] width 131 height 22
click at [245, 232] on input "text" at bounding box center [225, 234] width 131 height 22
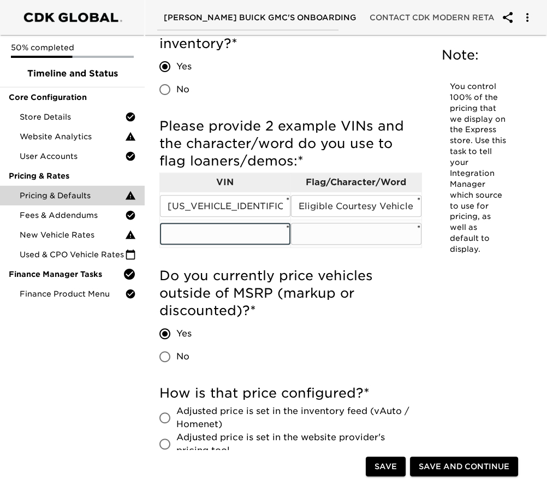
paste input "[US_VEHICLE_IDENTIFICATION_NUMBER]"
type input "[US_VEHICLE_IDENTIFICATION_NUMBER]"
click at [352, 240] on input "text" at bounding box center [356, 234] width 131 height 22
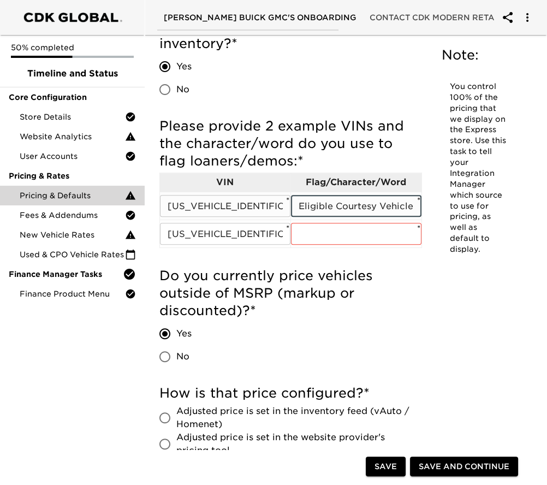
click at [341, 206] on input "Eligible Courtesy Vehicle Retail Stock" at bounding box center [356, 206] width 131 height 22
click at [337, 237] on input "text" at bounding box center [356, 234] width 131 height 22
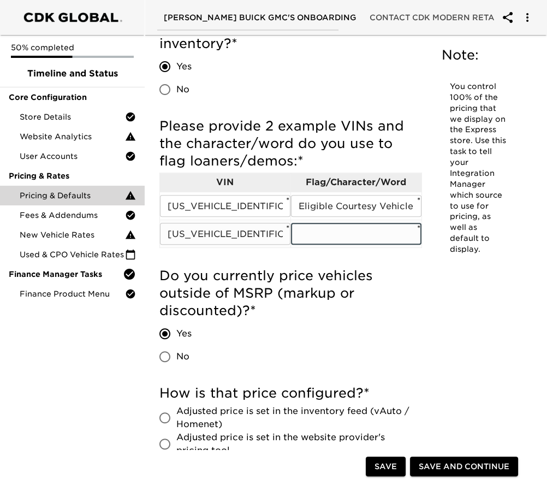
paste input "Eligible Courtesy Vehicle Retail Stock"
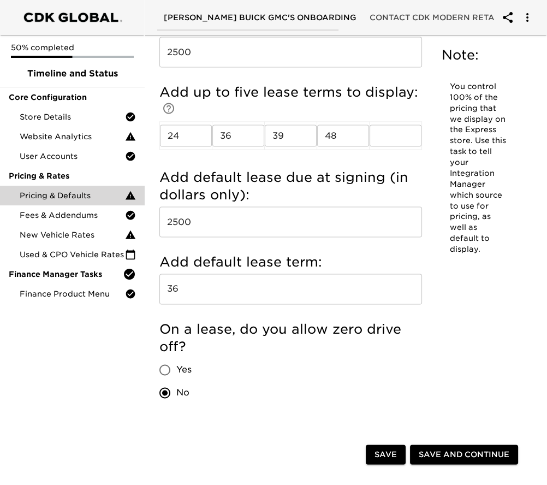
scroll to position [1771, 0]
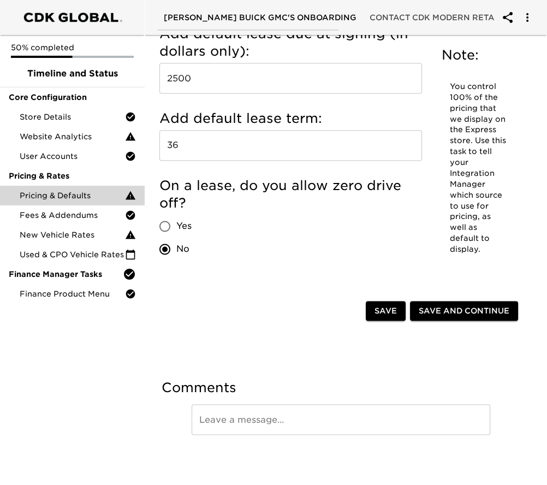
type input "Eligible Courtesy Vehicle Retail Stock"
click at [466, 310] on span "Save and Continue" at bounding box center [464, 311] width 91 height 14
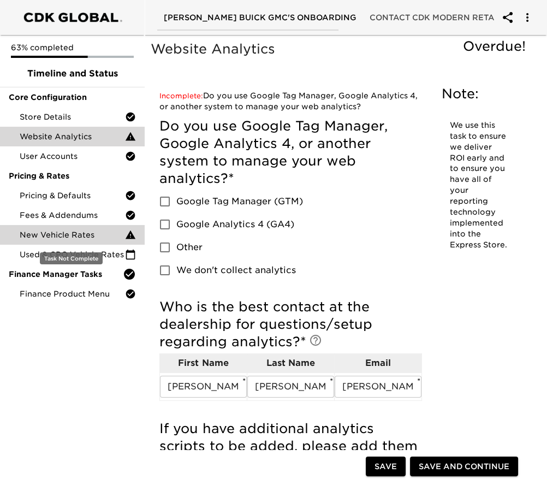
click at [93, 233] on span "New Vehicle Rates" at bounding box center [72, 234] width 105 height 11
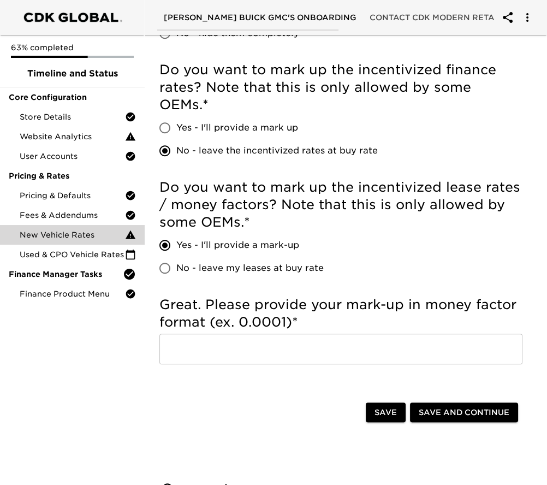
scroll to position [910, 0]
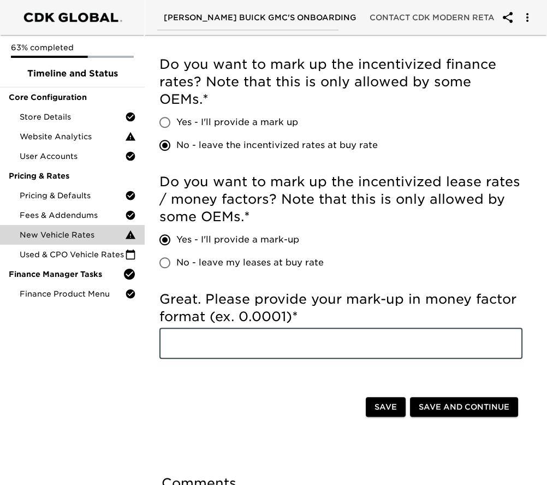
click at [193, 345] on input "text" at bounding box center [341, 343] width 363 height 31
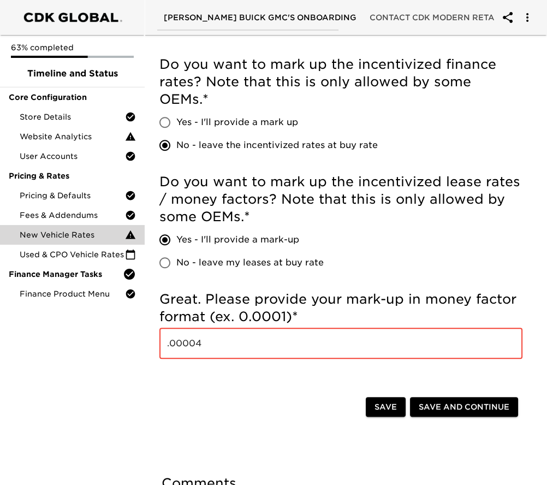
type input ".00004"
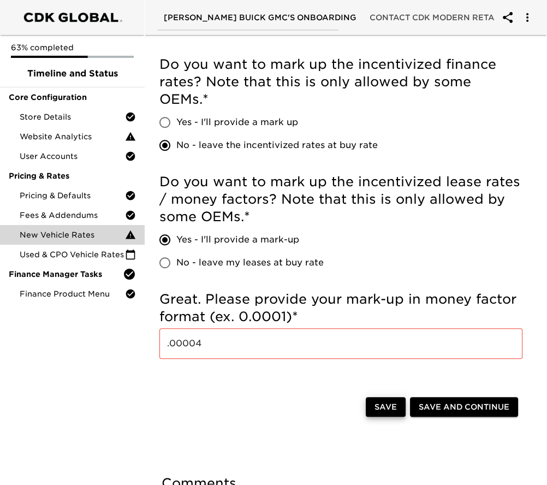
click at [464, 412] on span "Save and Continue" at bounding box center [464, 407] width 91 height 14
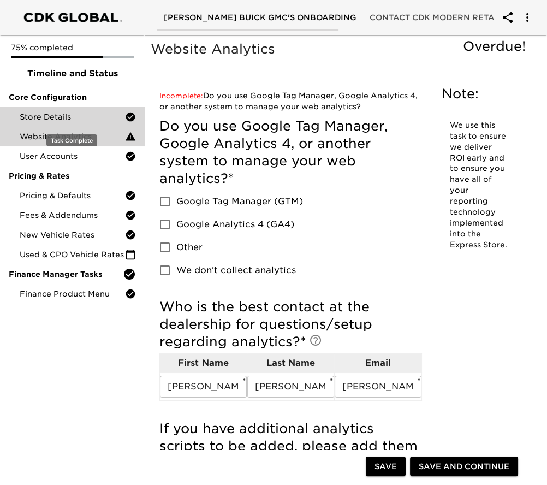
click at [60, 113] on span "Store Details" at bounding box center [72, 116] width 105 height 11
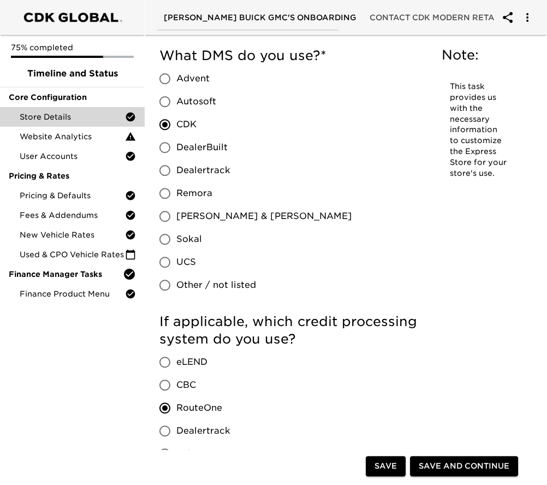
scroll to position [1092, 0]
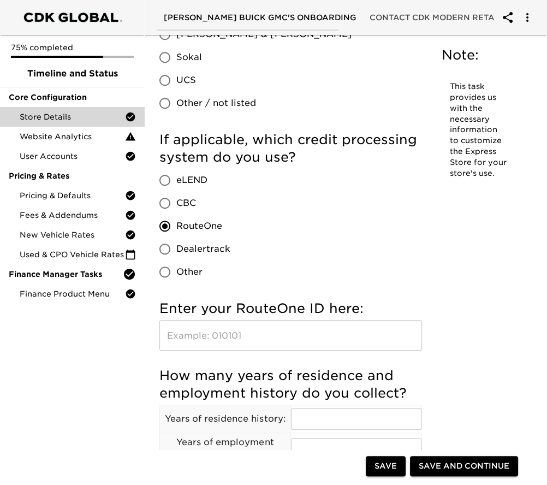
click at [223, 341] on input "text" at bounding box center [291, 335] width 263 height 31
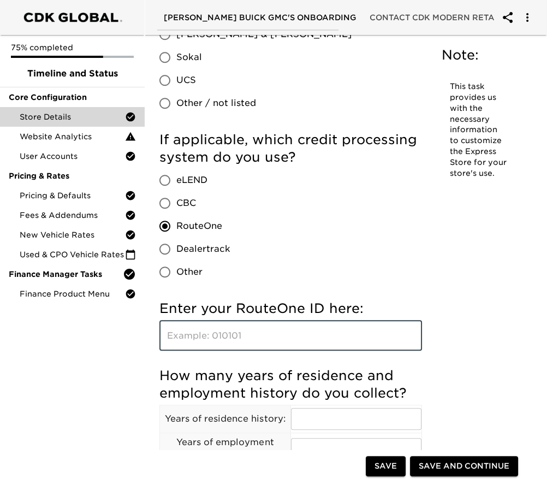
paste input "VX4QZ"
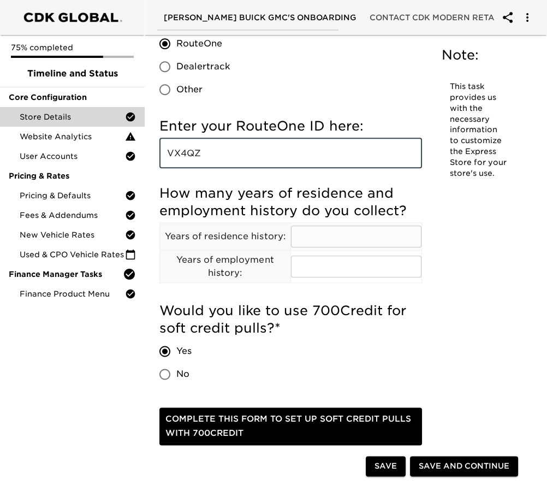
type input "VX4QZ"
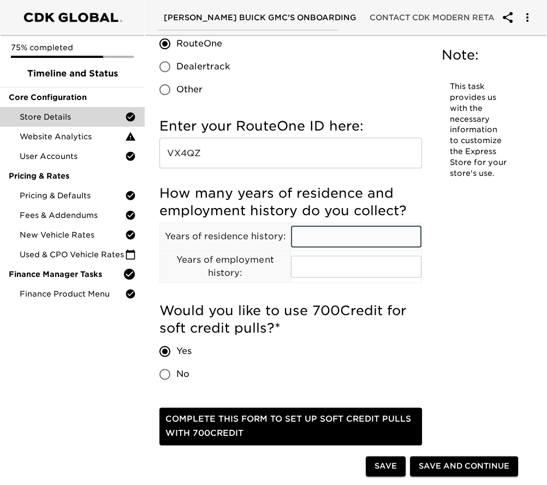
click at [325, 238] on input "text" at bounding box center [356, 237] width 131 height 22
click at [354, 237] on input "text" at bounding box center [356, 237] width 131 height 22
type input "79"
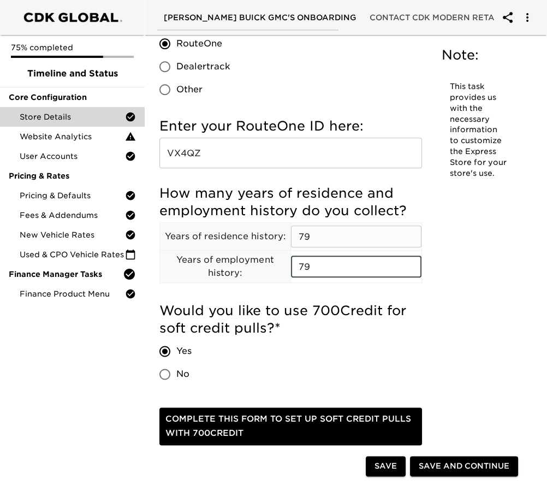
type input "79"
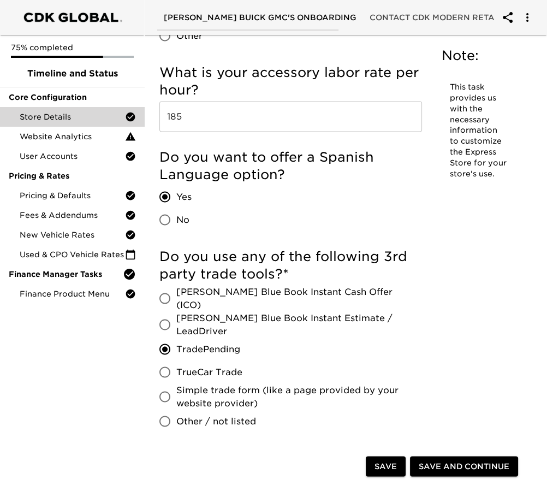
scroll to position [2238, 0]
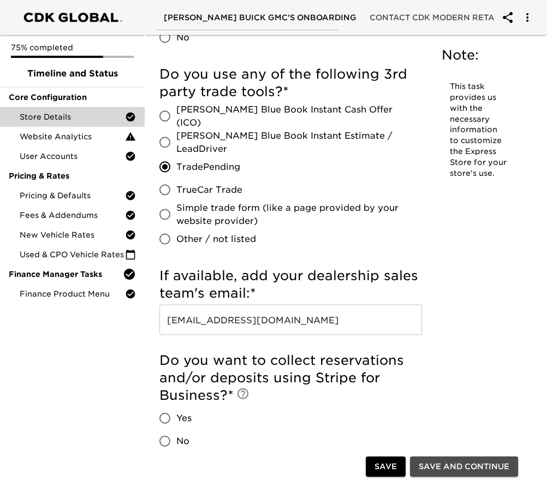
click at [445, 461] on span "Save and Continue" at bounding box center [464, 467] width 91 height 14
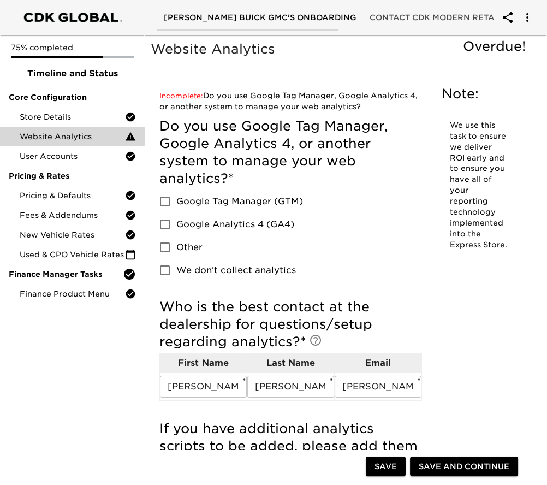
click at [529, 16] on icon "account of current user" at bounding box center [527, 17] width 13 height 13
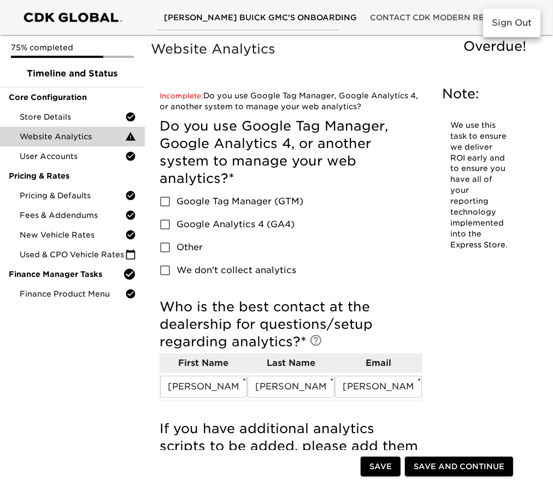
click at [358, 63] on div at bounding box center [276, 242] width 553 height 485
